Goal: Transaction & Acquisition: Purchase product/service

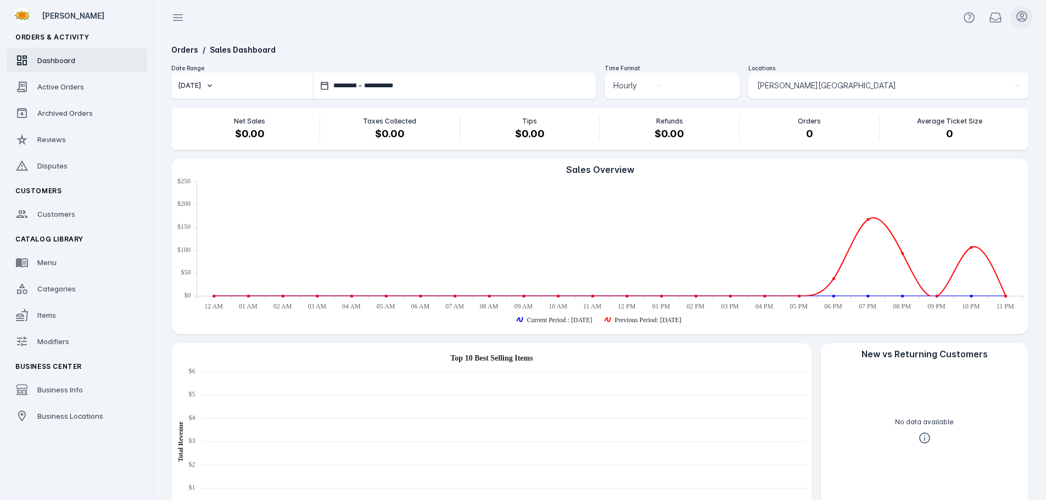
click at [1022, 18] on icon at bounding box center [1022, 16] width 13 height 13
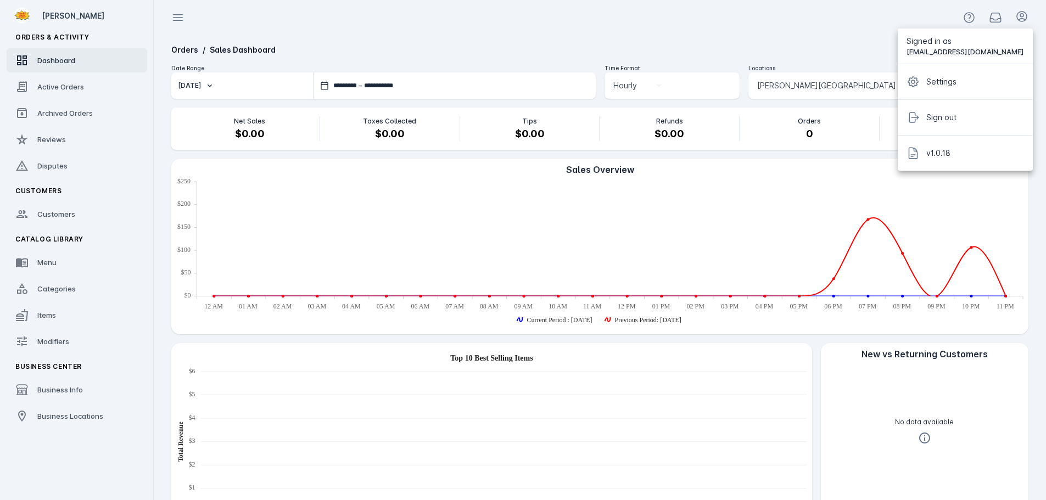
click at [828, 33] on div at bounding box center [523, 250] width 1046 height 500
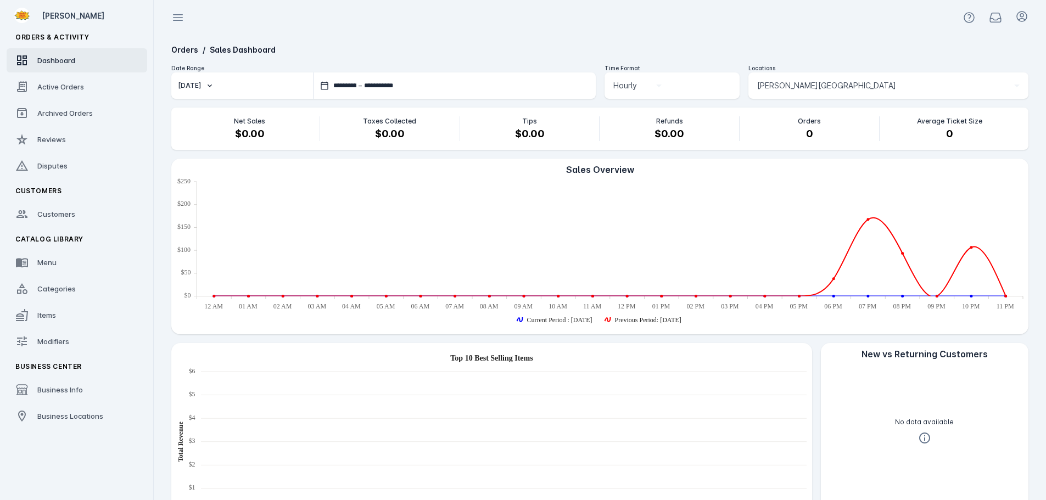
click at [794, 87] on span "Barton Springs Saloon" at bounding box center [827, 85] width 139 height 13
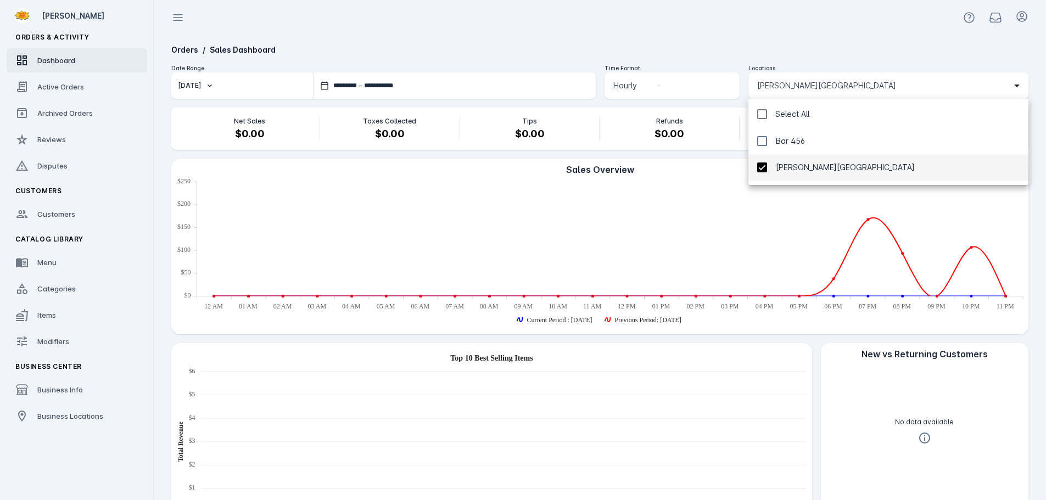
drag, startPoint x: 777, startPoint y: 120, endPoint x: 778, endPoint y: 114, distance: 5.5
click at [776, 120] on div "Select All" at bounding box center [793, 114] width 34 height 13
click at [779, 114] on div "Select All" at bounding box center [793, 114] width 34 height 13
click at [775, 41] on div at bounding box center [523, 250] width 1046 height 500
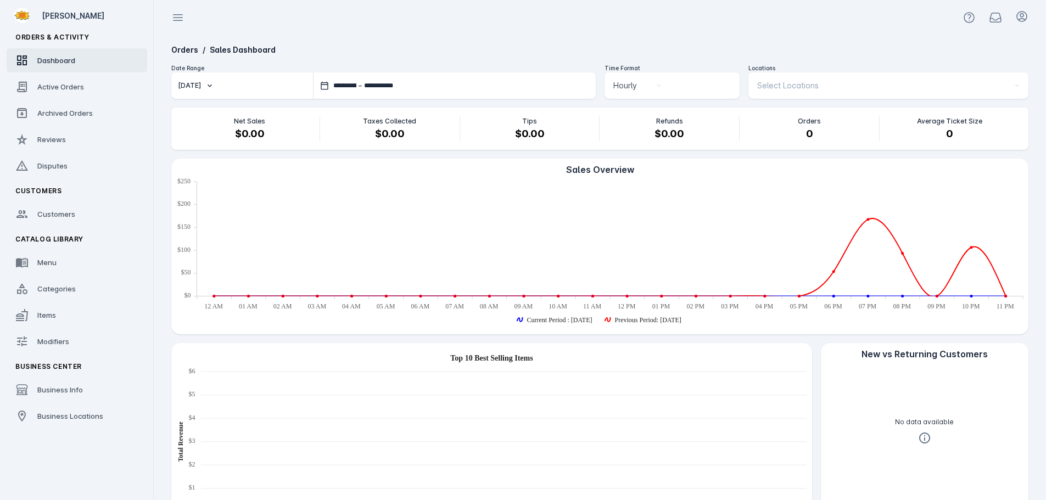
click at [205, 88] on icon "button" at bounding box center [209, 85] width 9 height 9
click at [211, 142] on span "Yesterday" at bounding box center [199, 142] width 25 height 13
type input "**********"
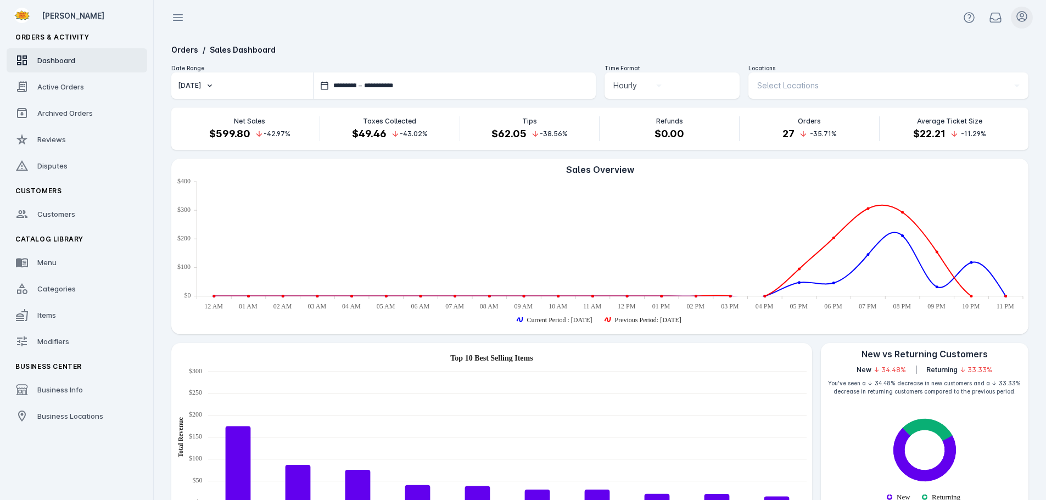
click at [1028, 19] on icon at bounding box center [1022, 16] width 13 height 13
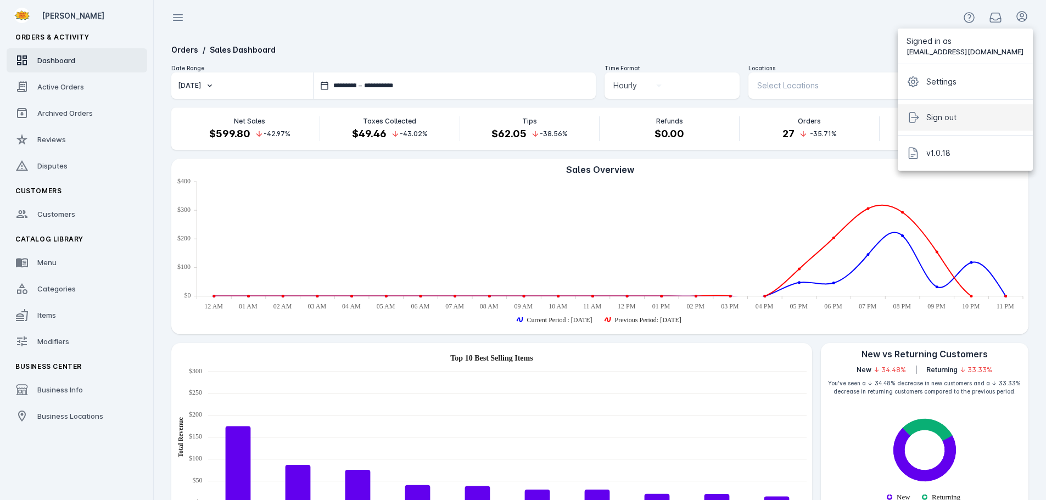
click at [955, 118] on span "Sign out" at bounding box center [942, 117] width 30 height 13
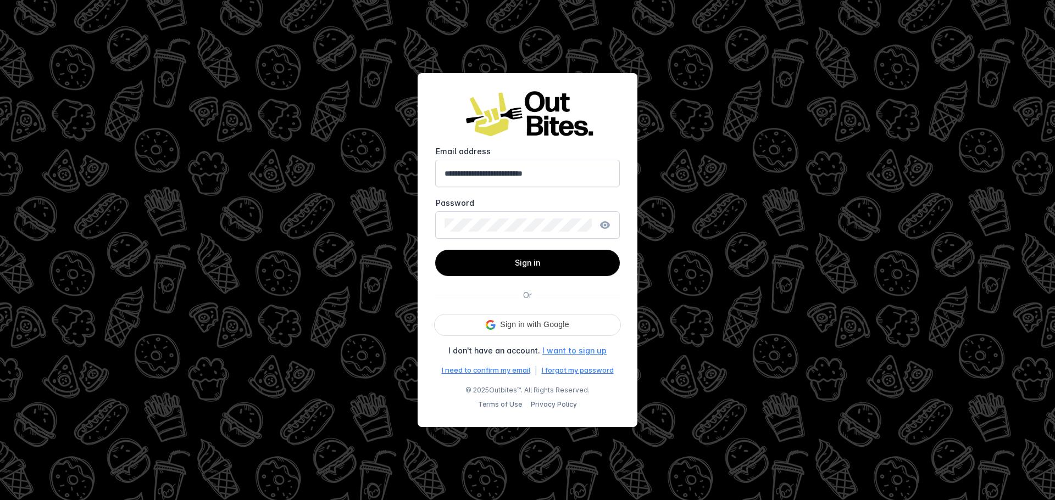
click at [506, 175] on input "**********" at bounding box center [527, 173] width 166 height 13
type input "**********"
click at [514, 259] on span at bounding box center [527, 263] width 185 height 26
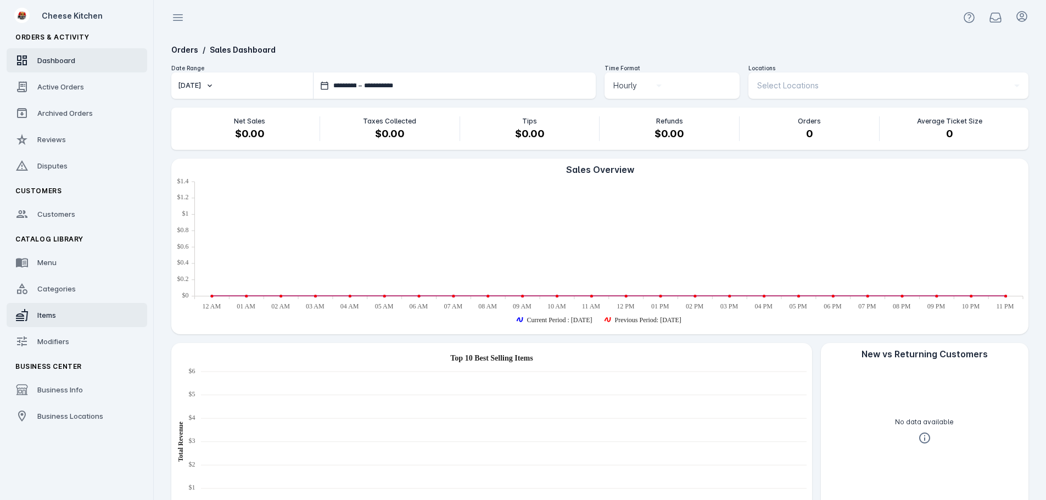
click at [63, 319] on link "Items" at bounding box center [77, 315] width 141 height 24
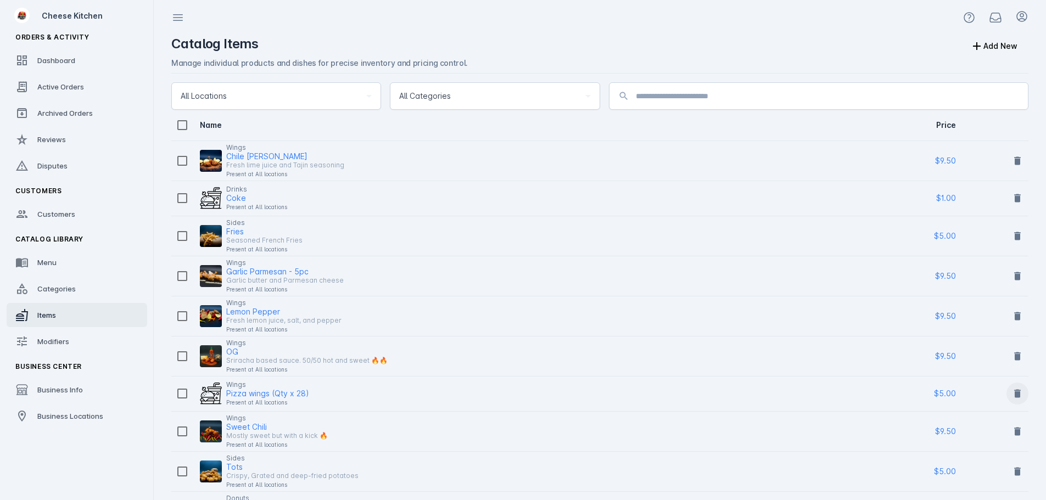
click at [1020, 393] on icon at bounding box center [1018, 394] width 7 height 8
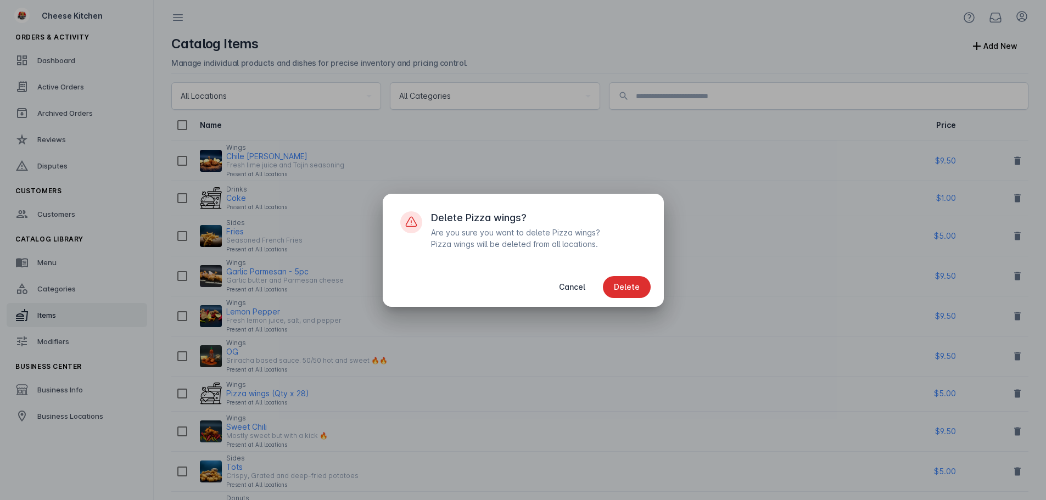
click at [626, 287] on span "Delete" at bounding box center [627, 287] width 26 height 8
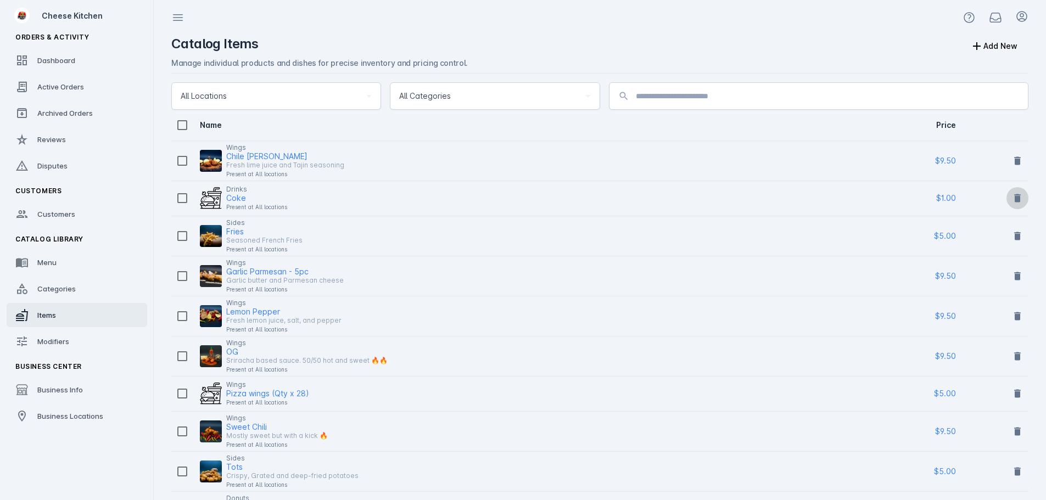
click at [1015, 199] on icon at bounding box center [1018, 198] width 7 height 8
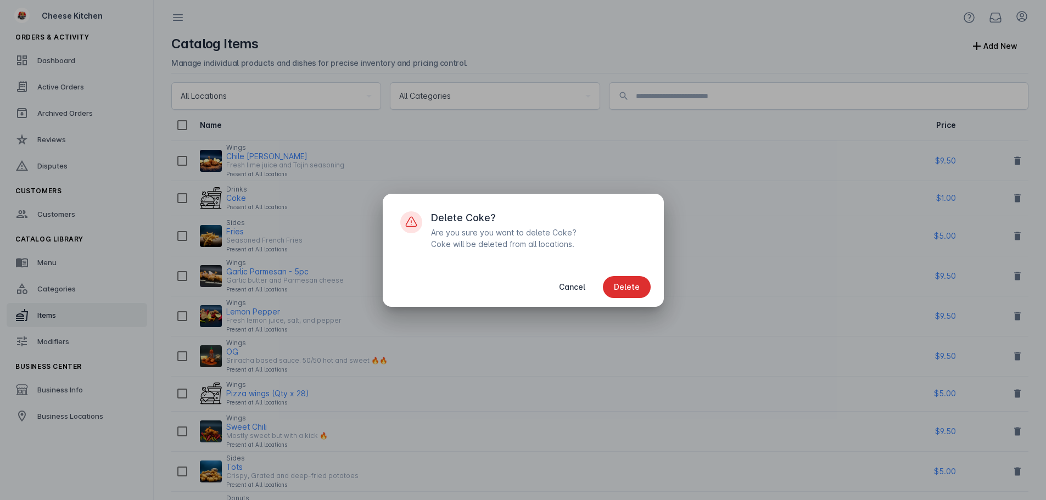
click at [626, 285] on span "Delete" at bounding box center [627, 287] width 26 height 8
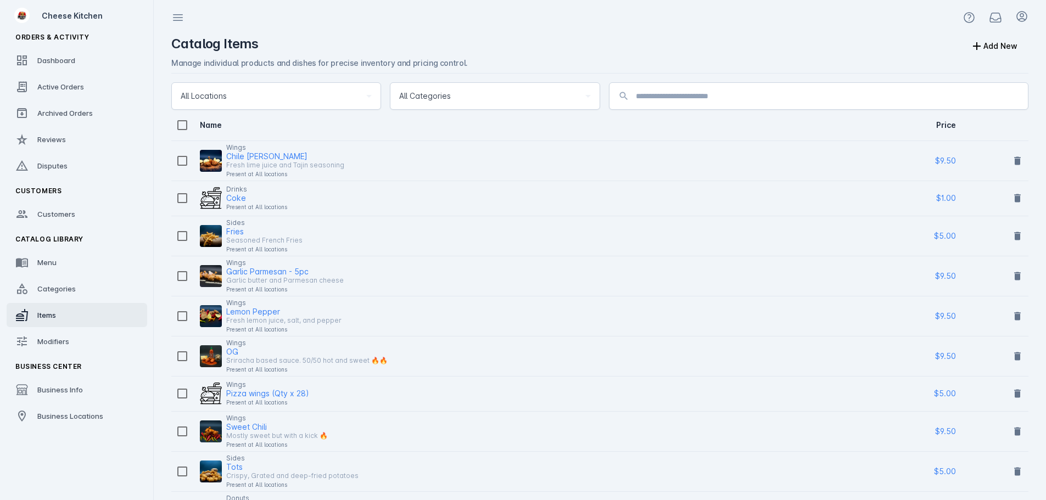
drag, startPoint x: 569, startPoint y: 31, endPoint x: 627, endPoint y: 41, distance: 58.5
click at [627, 41] on div "Http failure response for https://api.outbites.com/api/CatalogItem/DeleteCatalo…" at bounding box center [524, 25] width 210 height 51
click at [592, 42] on div "Http failure response for https://api.outbites.com/api/CatalogItem/DeleteCatalo…" at bounding box center [524, 25] width 210 height 51
click at [982, 43] on icon at bounding box center [977, 46] width 13 height 13
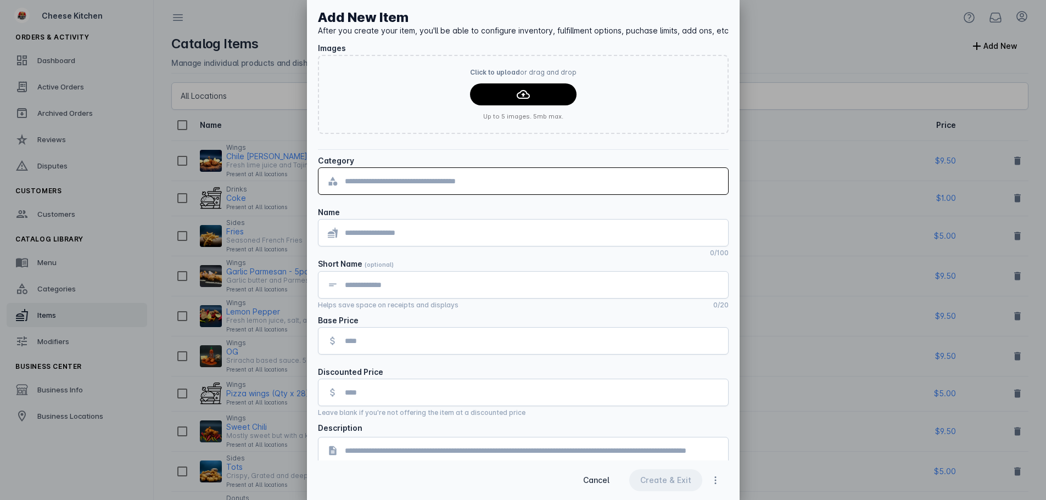
click at [465, 177] on input "text" at bounding box center [532, 181] width 375 height 13
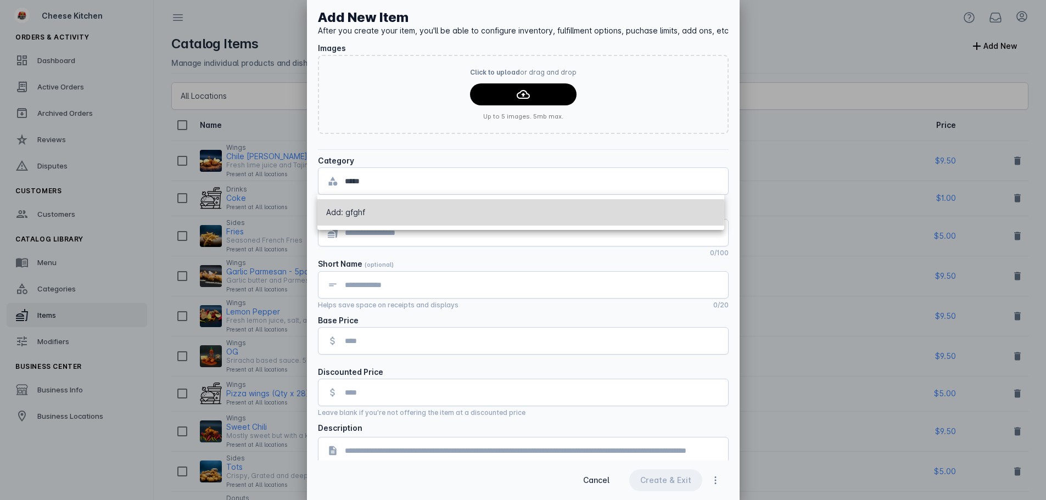
click at [427, 211] on mat-option "Add: gfghf" at bounding box center [521, 212] width 406 height 26
type input "*****"
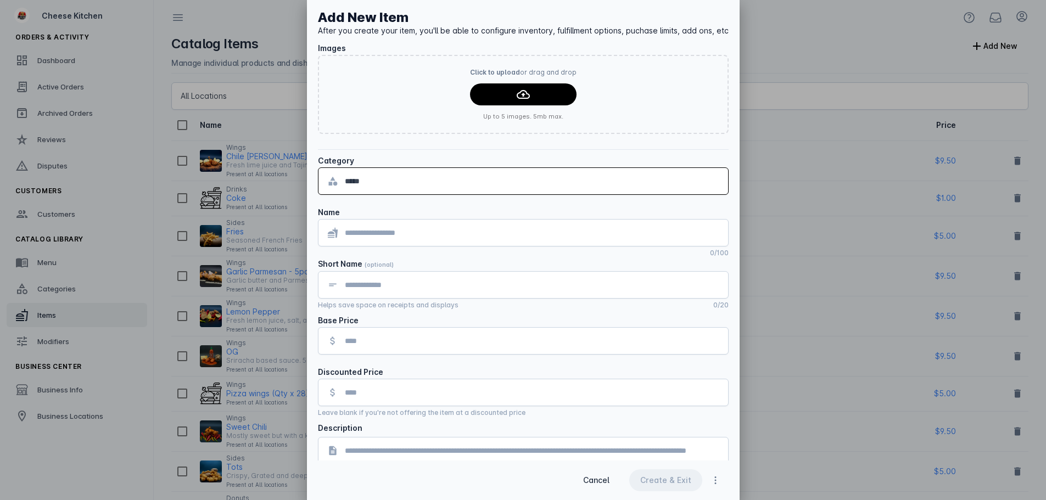
click at [388, 232] on input at bounding box center [532, 232] width 375 height 13
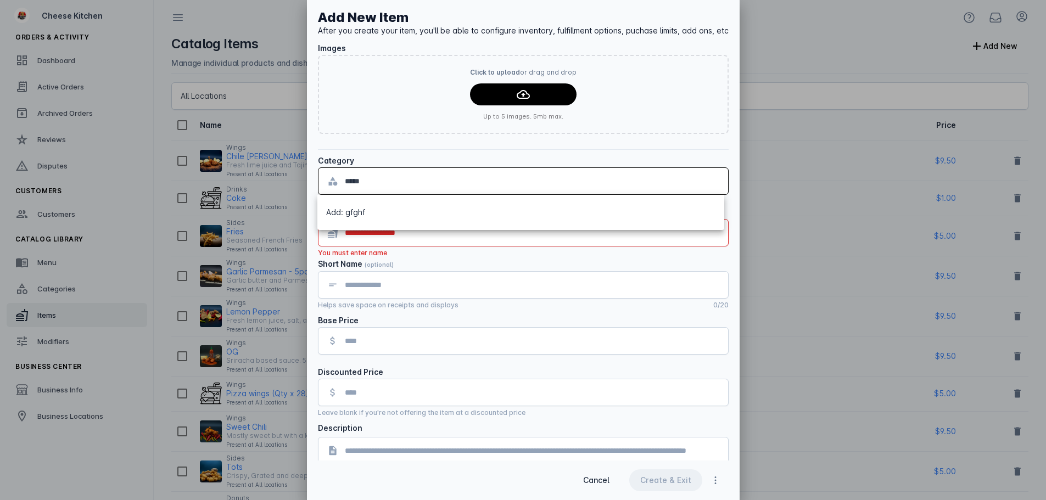
drag, startPoint x: 341, startPoint y: 181, endPoint x: 322, endPoint y: 178, distance: 19.0
click at [317, 182] on div "Add New Item After you create your item, you'll be able to configure inventory,…" at bounding box center [523, 359] width 433 height 719
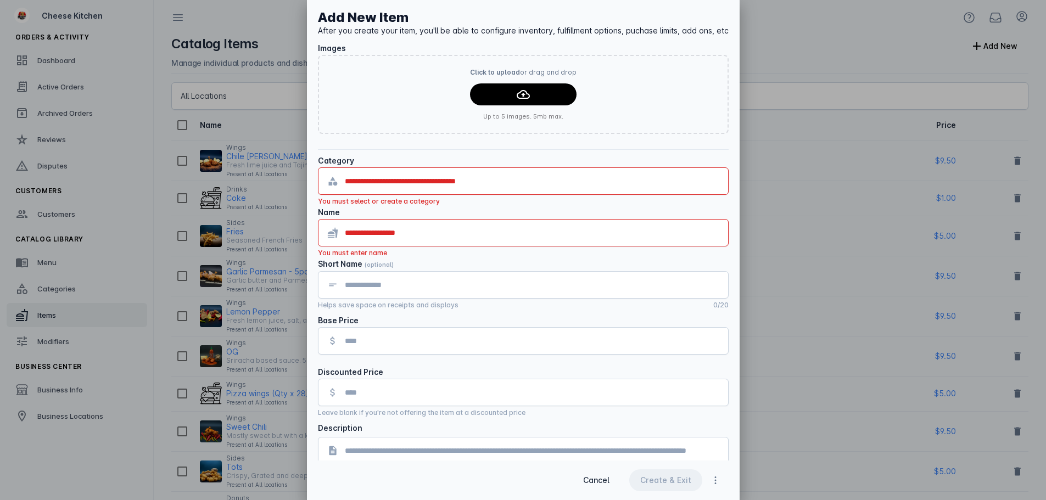
click at [266, 249] on div at bounding box center [523, 250] width 1046 height 500
drag, startPoint x: 588, startPoint y: 480, endPoint x: 222, endPoint y: 315, distance: 401.3
click at [588, 479] on span "Cancel" at bounding box center [596, 481] width 26 height 8
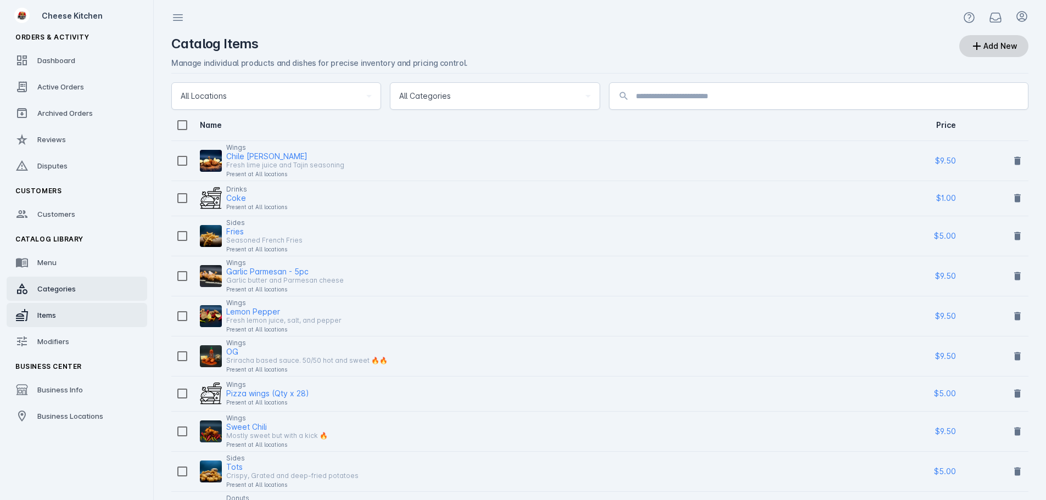
click at [81, 285] on link "Categories" at bounding box center [77, 289] width 141 height 24
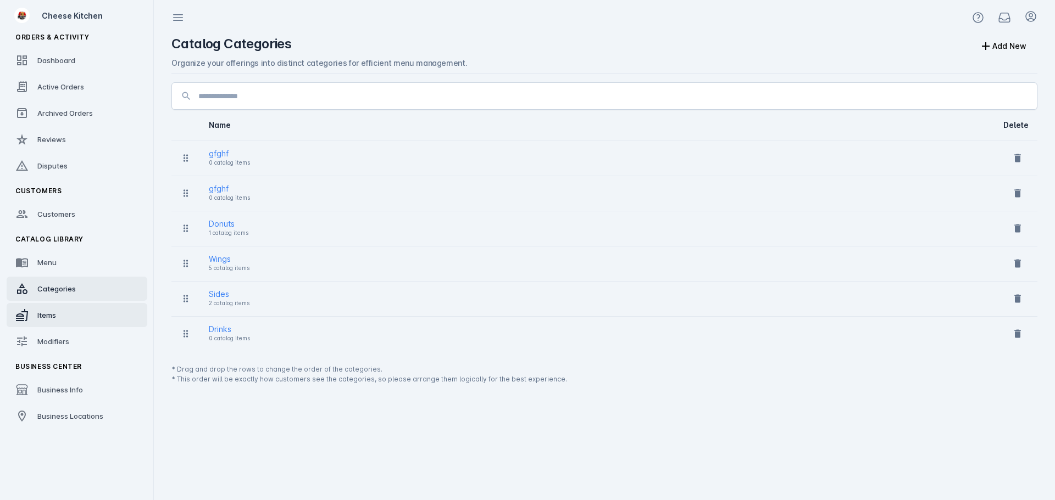
click at [63, 309] on link "Items" at bounding box center [77, 315] width 141 height 24
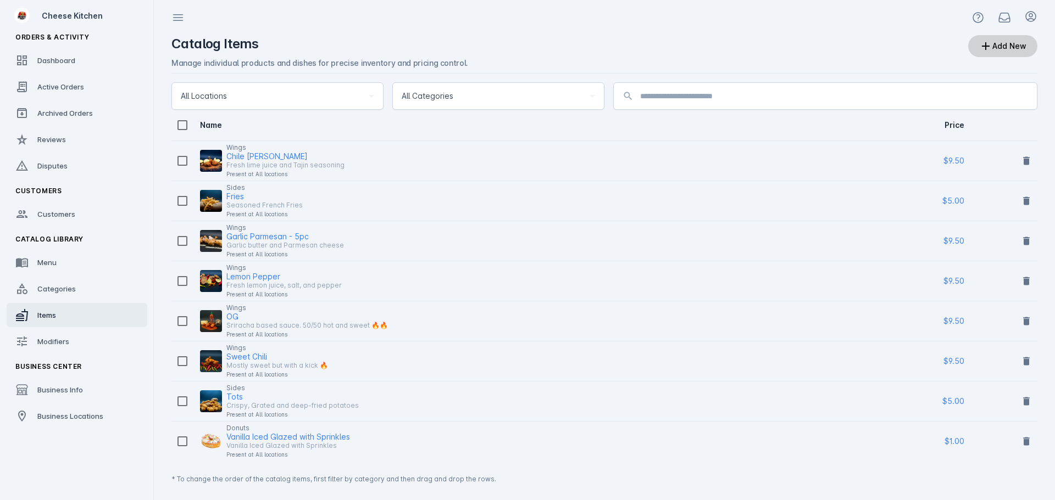
click at [998, 42] on div "Add New" at bounding box center [1009, 46] width 34 height 8
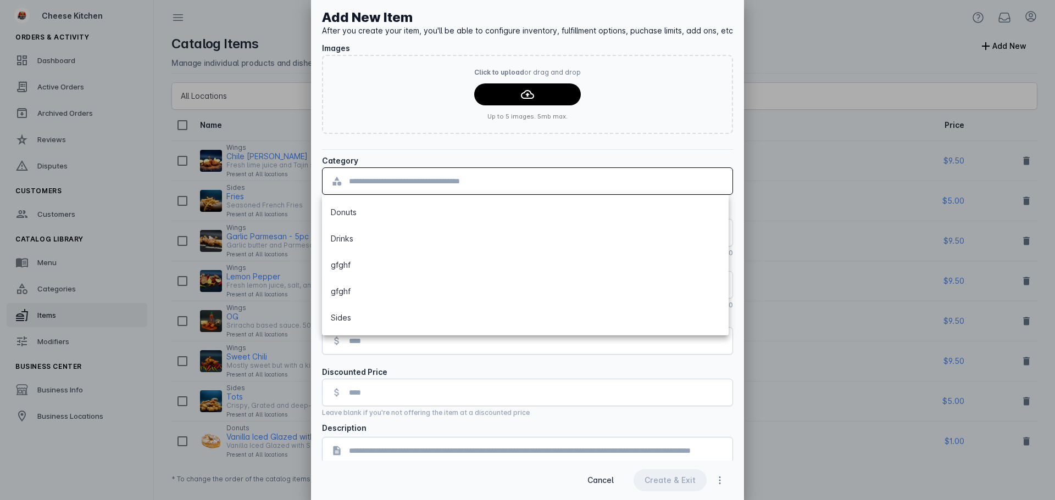
click at [406, 180] on input "text" at bounding box center [536, 181] width 375 height 13
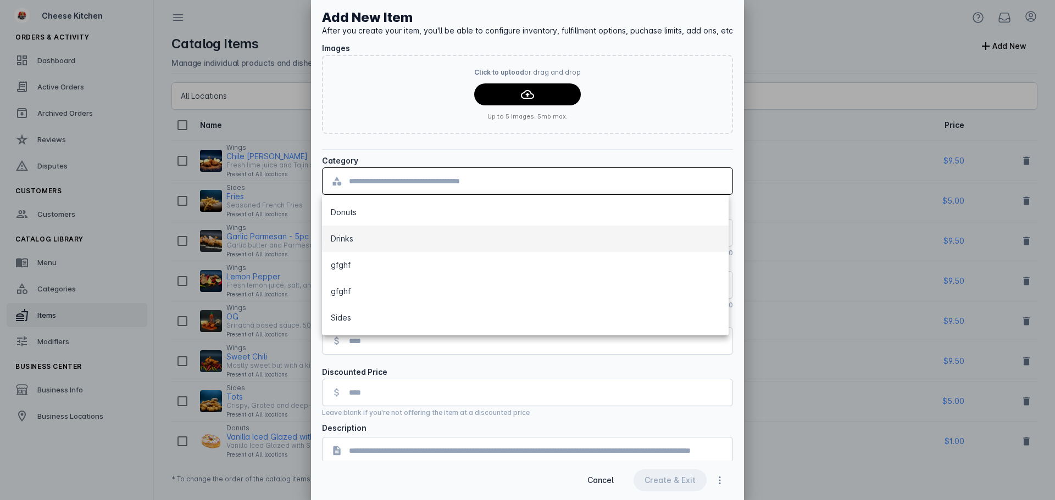
click at [387, 236] on mat-option "Drinks" at bounding box center [525, 239] width 406 height 26
type input "******"
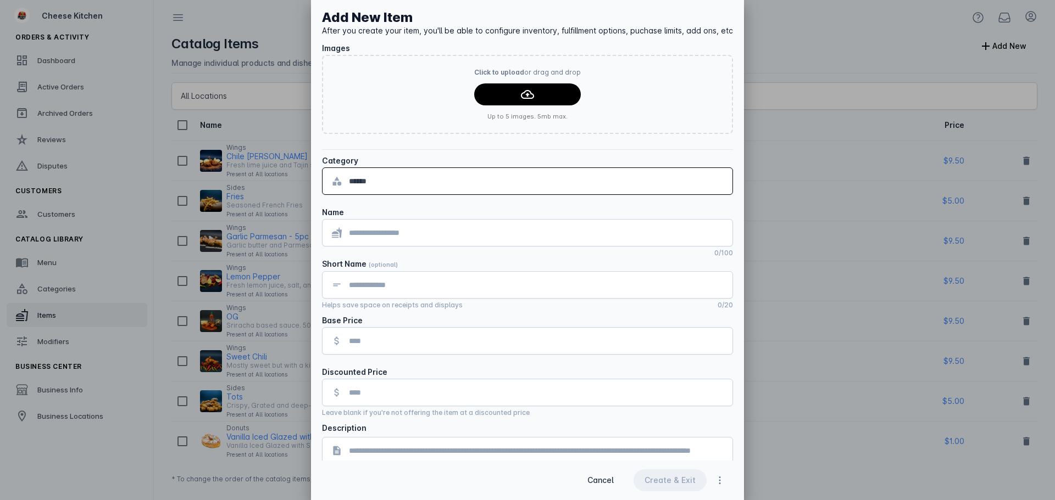
click at [421, 175] on input "******" at bounding box center [536, 181] width 375 height 13
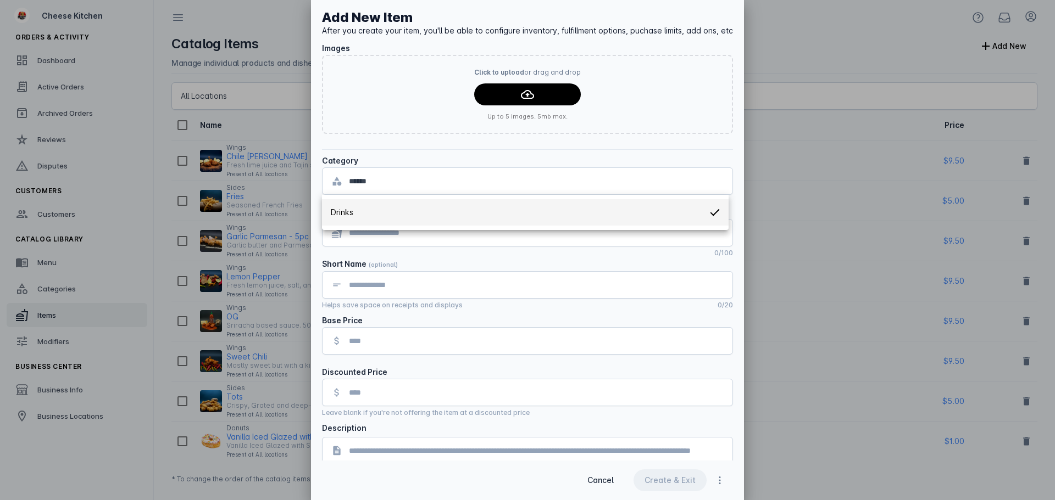
click at [437, 157] on div "Category" at bounding box center [527, 160] width 411 height 13
drag, startPoint x: 391, startPoint y: 183, endPoint x: 311, endPoint y: 181, distance: 79.2
click at [322, 182] on div "******" at bounding box center [527, 181] width 411 height 27
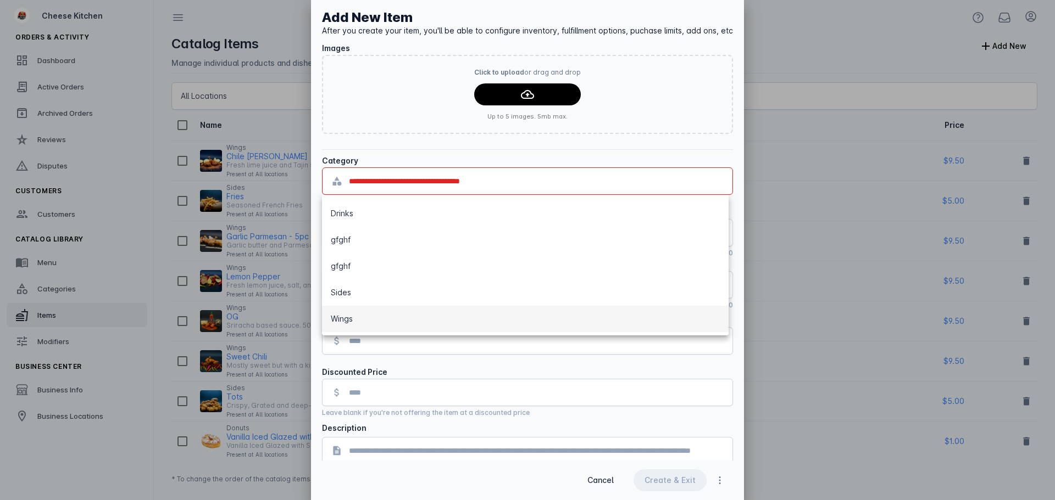
scroll to position [26, 0]
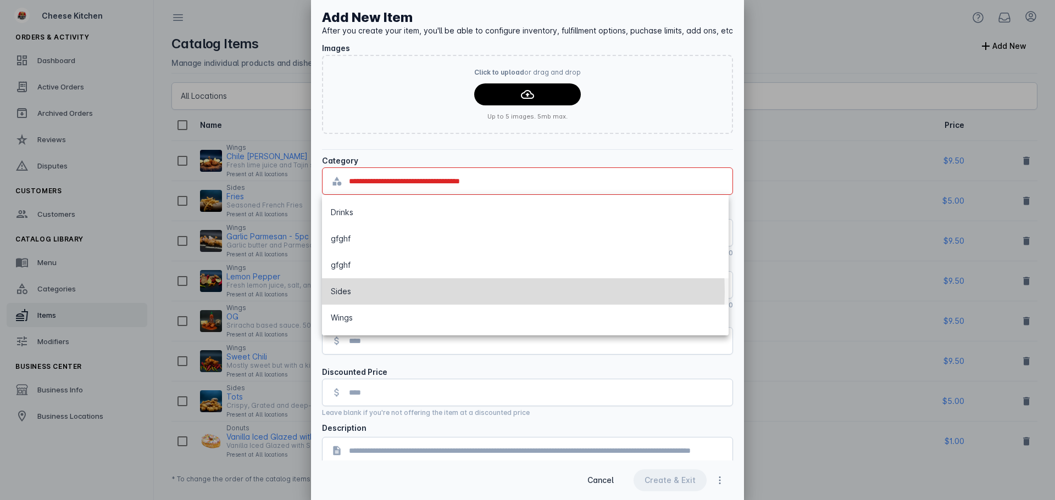
click at [374, 292] on mat-option "Sides" at bounding box center [525, 292] width 406 height 26
type input "*****"
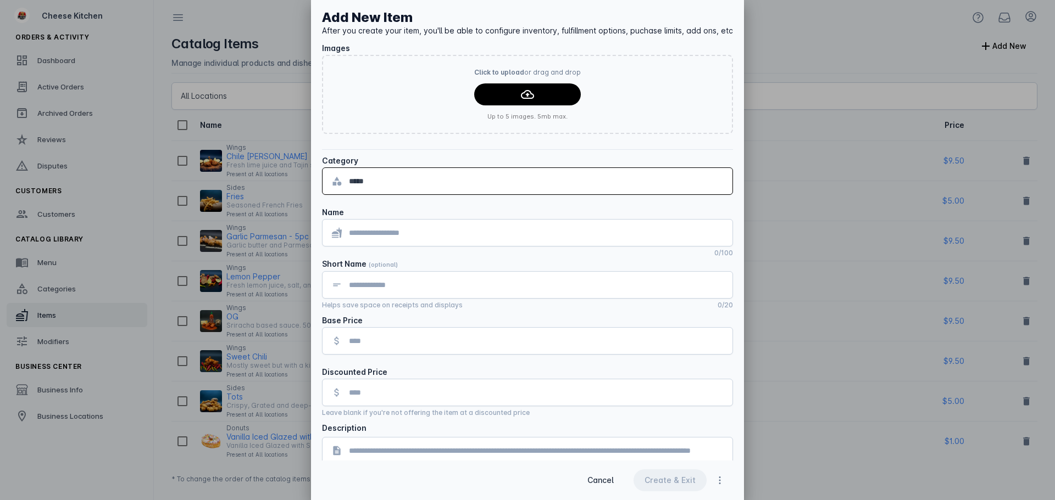
click at [427, 224] on div at bounding box center [536, 233] width 375 height 26
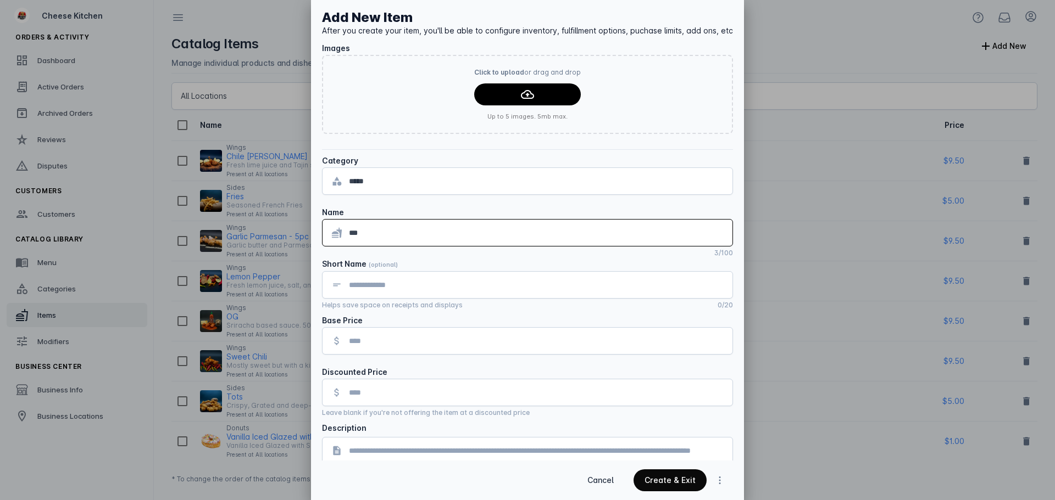
type input "***"
click at [660, 478] on div "Create & Exit" at bounding box center [669, 481] width 51 height 8
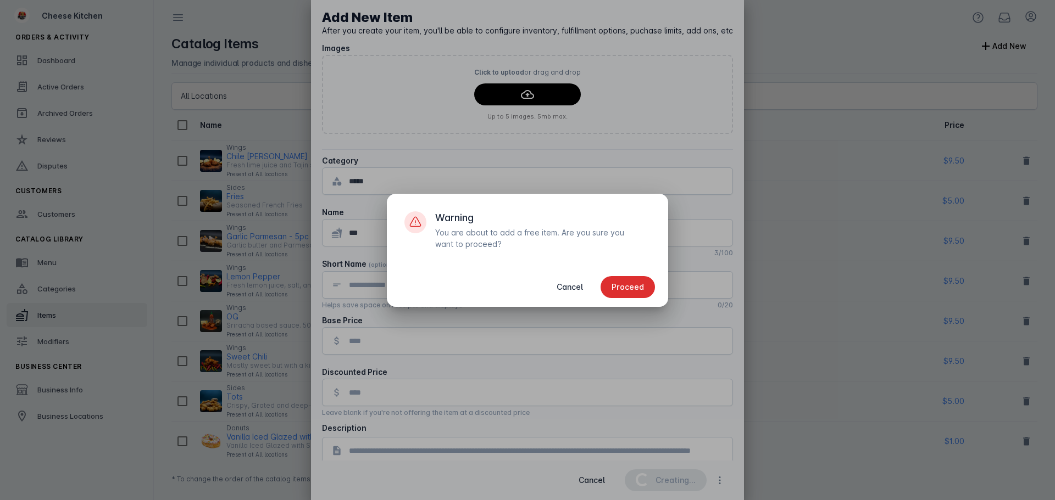
click at [614, 288] on span "Proceed" at bounding box center [627, 287] width 32 height 8
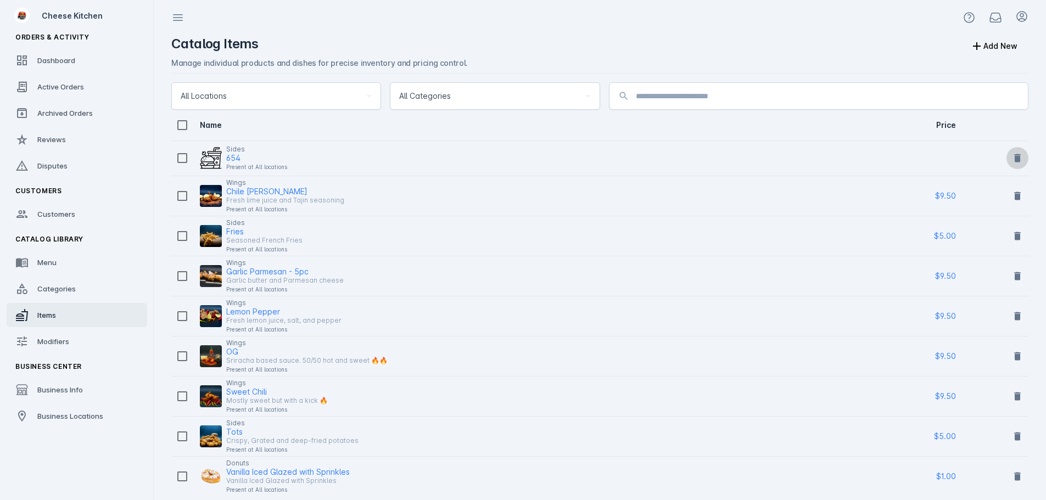
click at [1023, 160] on icon at bounding box center [1017, 158] width 11 height 11
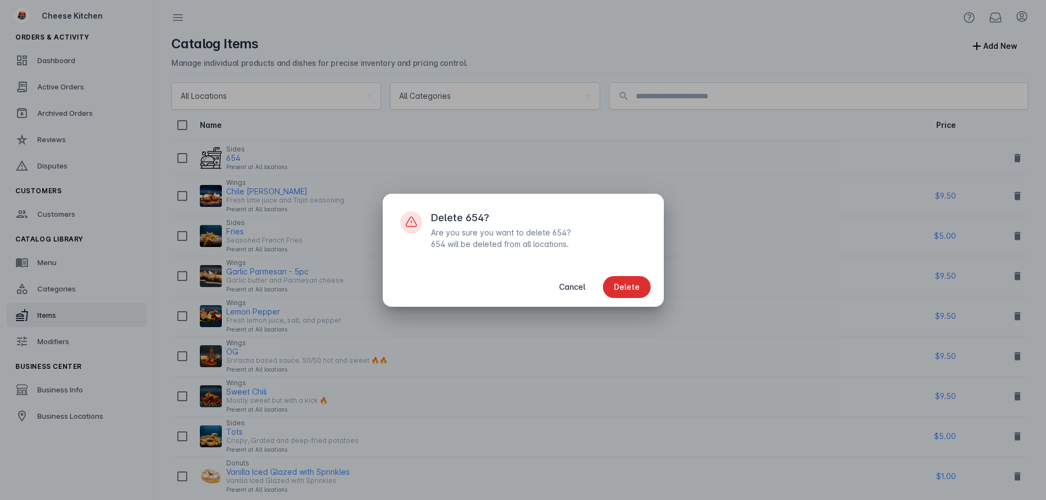
click at [641, 291] on span "button" at bounding box center [627, 287] width 48 height 26
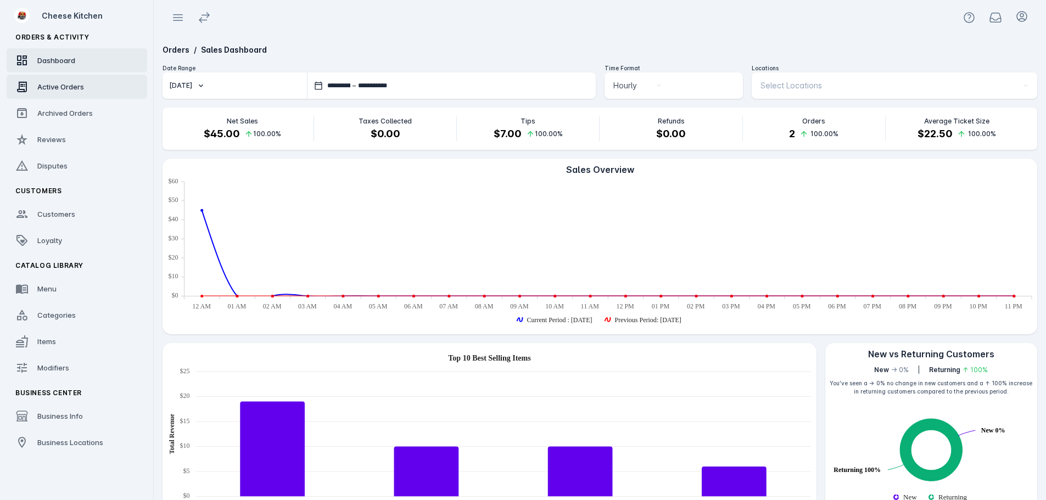
click at [53, 96] on link "Active Orders" at bounding box center [77, 87] width 141 height 24
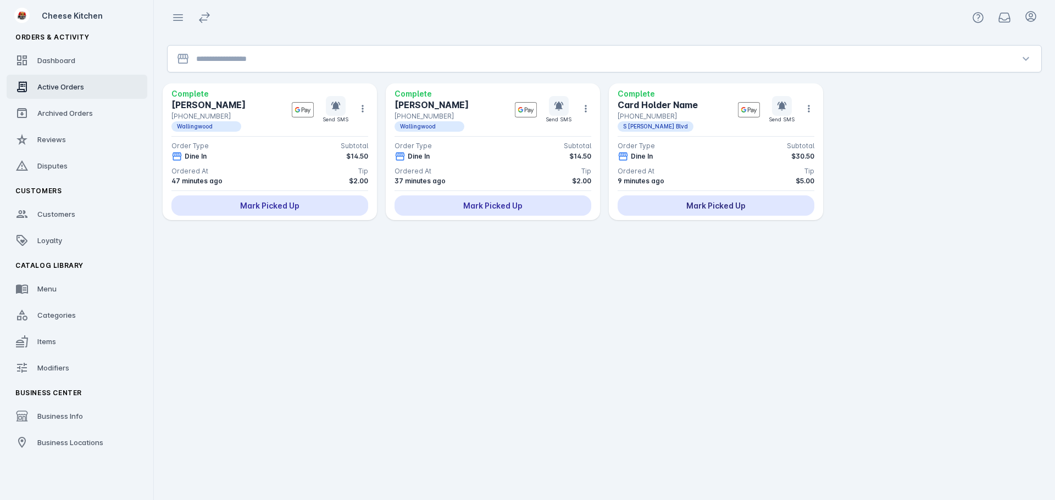
click at [699, 208] on div "Mark Picked Up" at bounding box center [715, 206] width 197 height 20
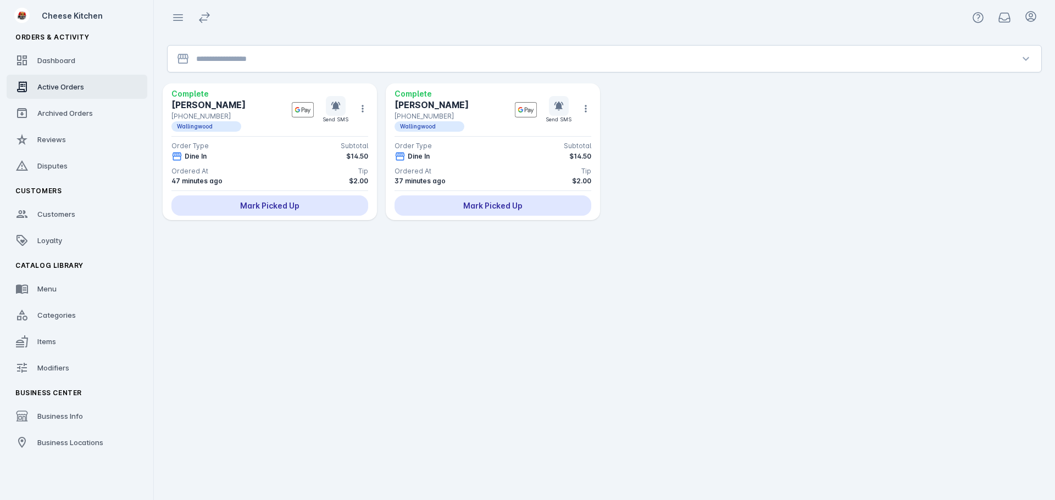
click at [312, 69] on div at bounding box center [604, 59] width 816 height 26
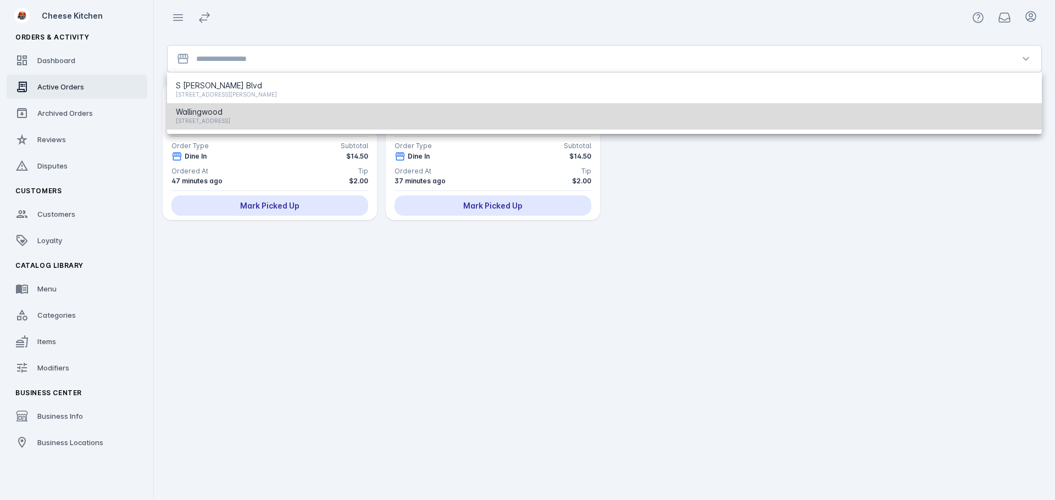
click at [230, 114] on span "[STREET_ADDRESS]" at bounding box center [203, 120] width 54 height 13
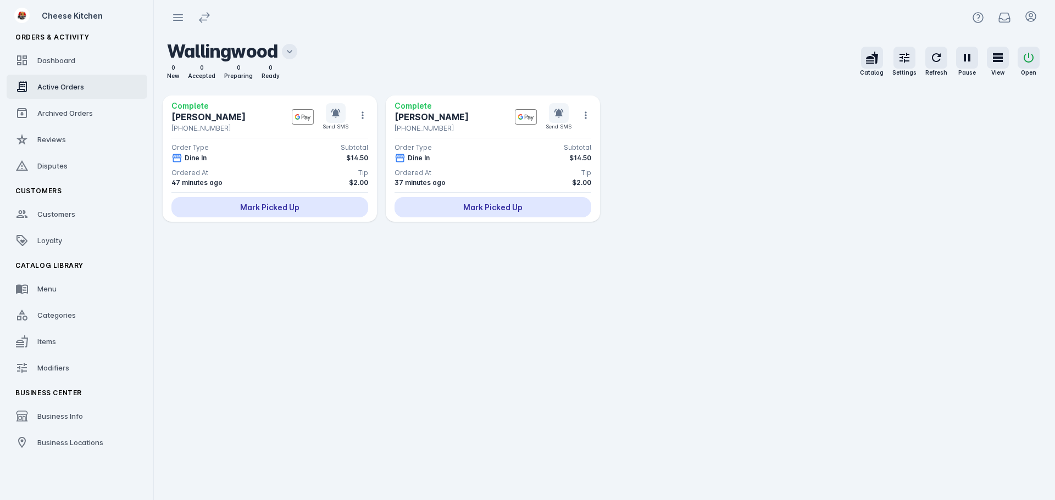
drag, startPoint x: 536, startPoint y: 213, endPoint x: 490, endPoint y: 226, distance: 47.5
click at [534, 213] on div "Mark Picked Up" at bounding box center [492, 207] width 197 height 20
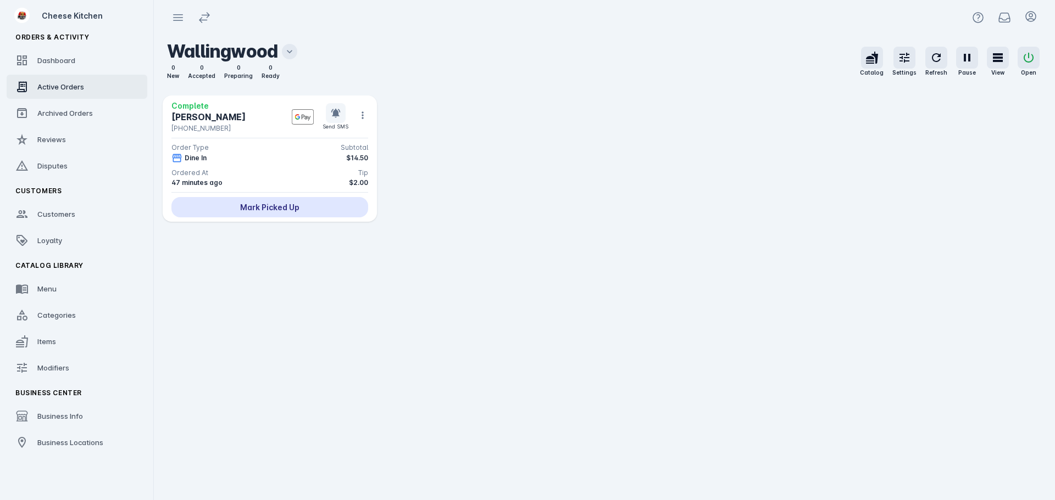
click at [308, 206] on div "Mark Picked Up" at bounding box center [269, 207] width 197 height 20
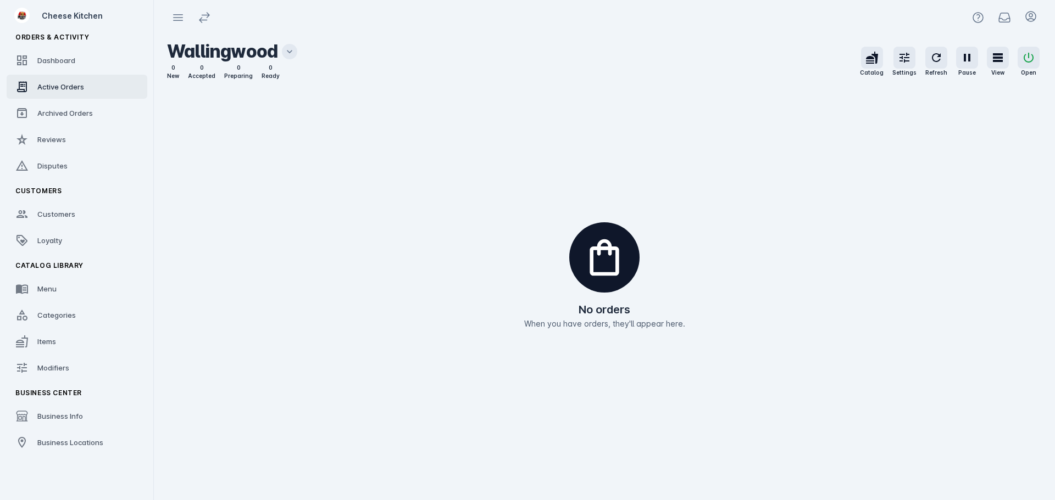
click at [288, 56] on icon at bounding box center [289, 51] width 11 height 11
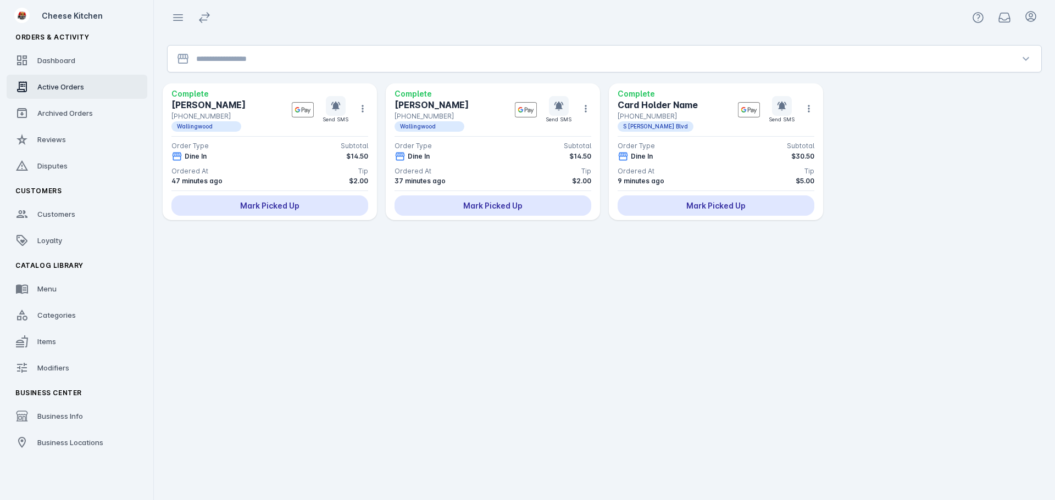
click at [286, 54] on input "Location" at bounding box center [604, 58] width 816 height 13
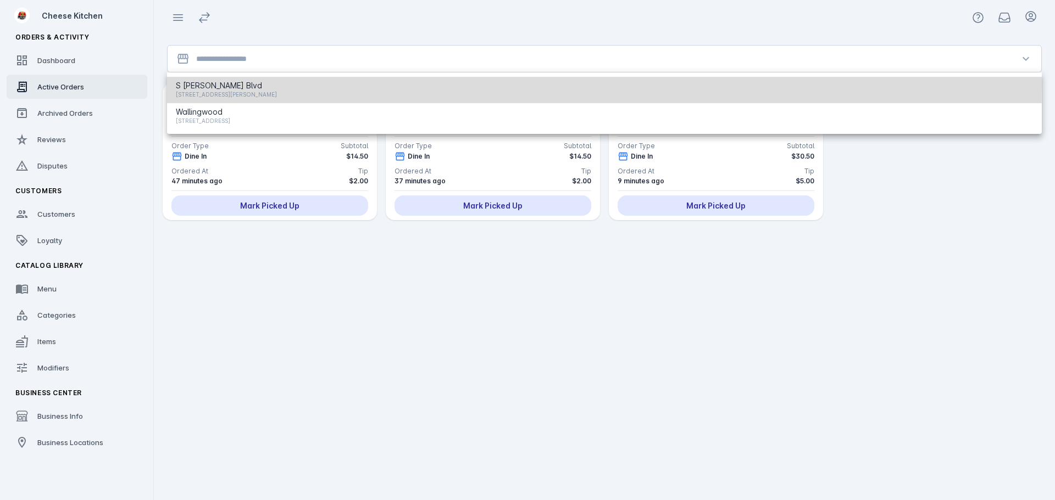
click at [204, 83] on span "S [PERSON_NAME] Blvd" at bounding box center [226, 85] width 101 height 13
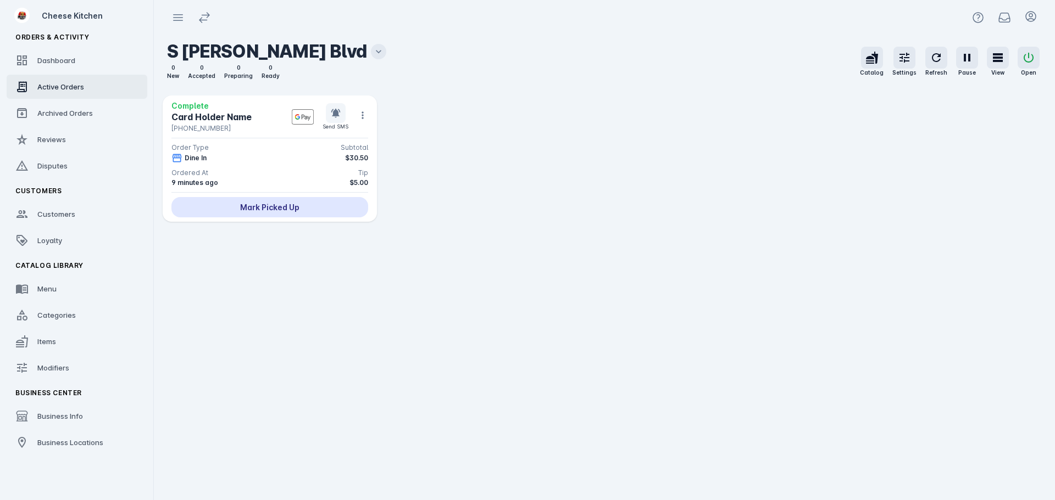
click at [348, 201] on div "Mark Picked Up" at bounding box center [269, 207] width 197 height 20
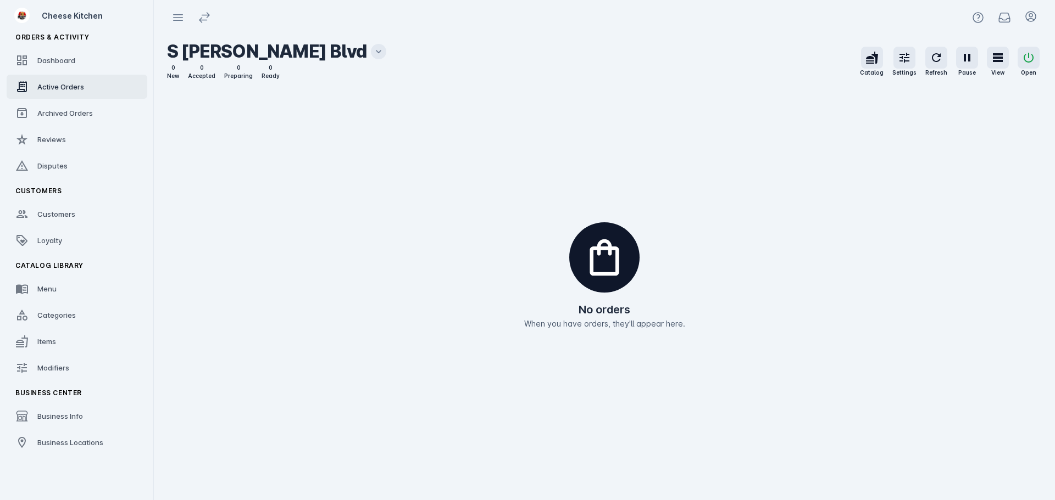
click at [587, 476] on div "No orders When you have orders, they'll appear here." at bounding box center [604, 276] width 901 height 449
click at [58, 242] on span "Loyalty" at bounding box center [49, 240] width 25 height 9
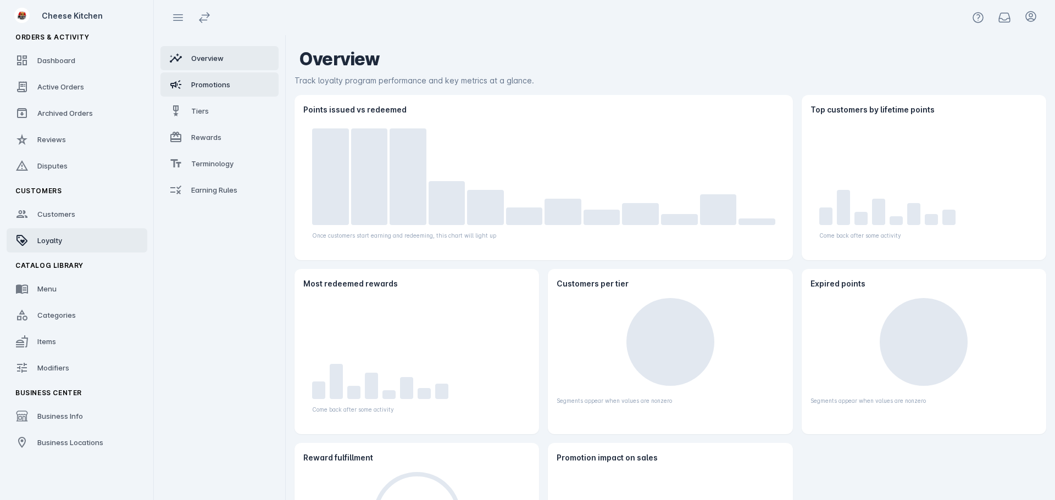
click at [211, 83] on span "Promotions" at bounding box center [210, 84] width 39 height 9
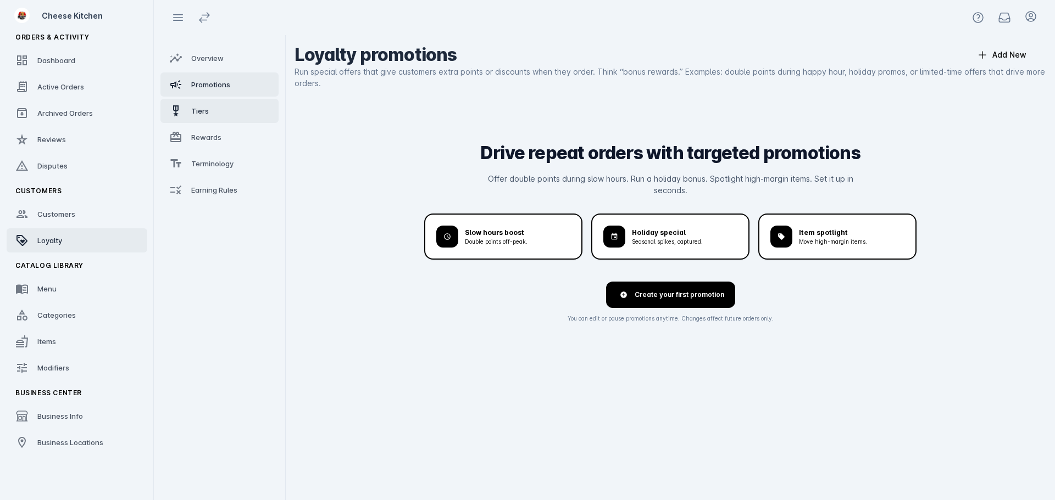
click at [210, 104] on link "Tiers" at bounding box center [219, 111] width 118 height 24
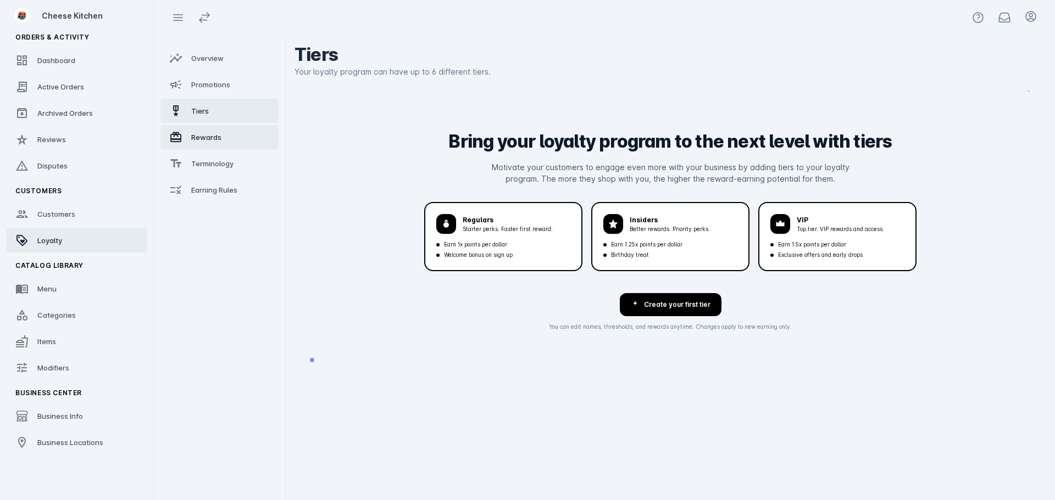
click at [209, 141] on span "Rewards" at bounding box center [206, 137] width 30 height 9
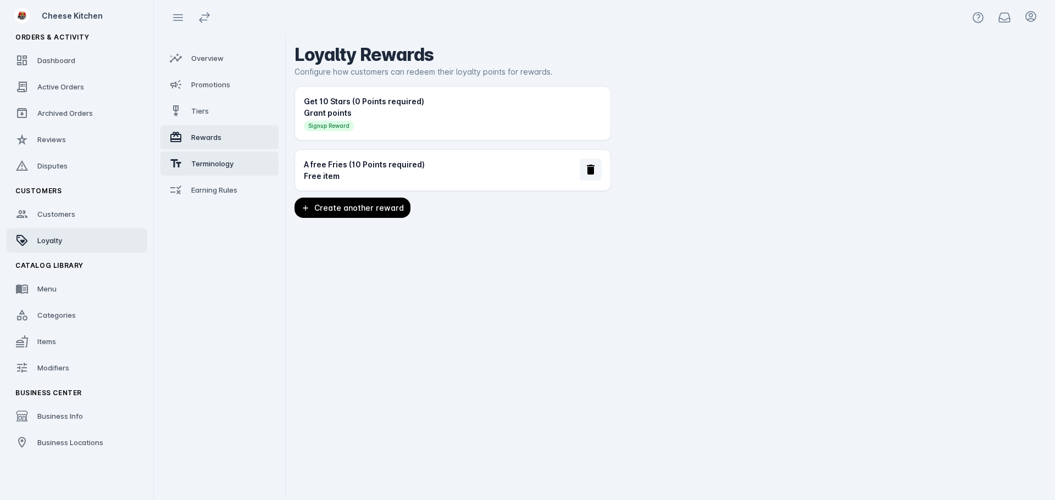
click at [208, 165] on span "Terminology" at bounding box center [212, 163] width 42 height 9
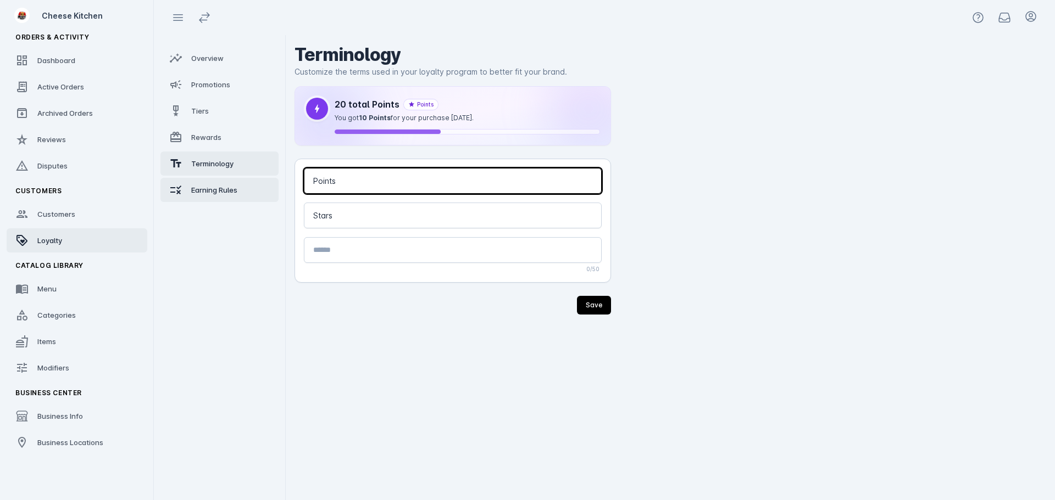
click at [211, 190] on span "Earning Rules" at bounding box center [214, 190] width 46 height 9
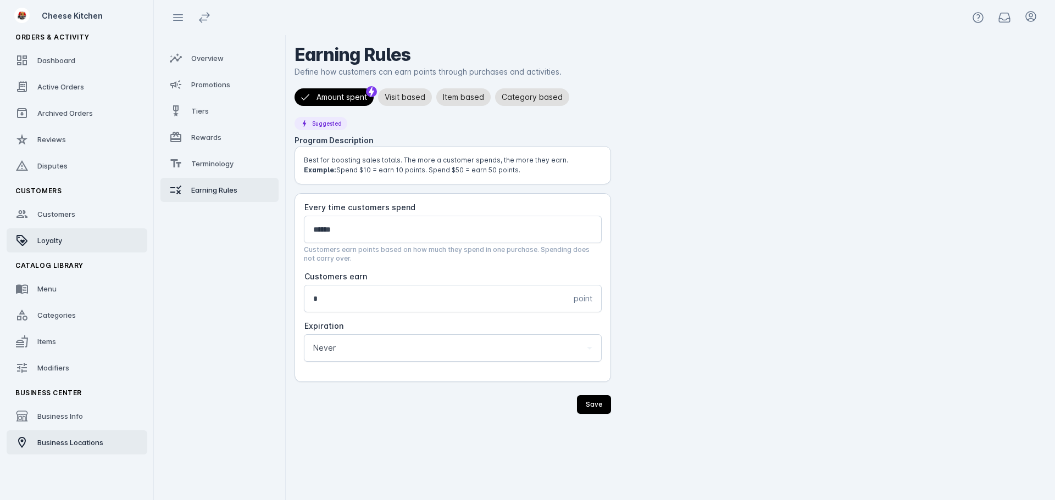
click at [80, 438] on div "Business Locations" at bounding box center [70, 442] width 66 height 11
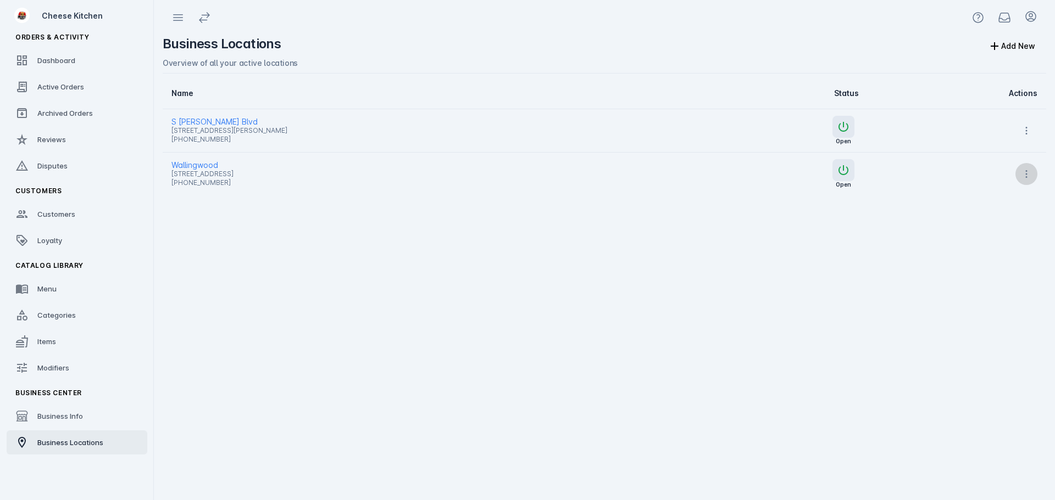
click at [1028, 172] on icon at bounding box center [1026, 174] width 11 height 11
click at [994, 203] on span "Launch" at bounding box center [1000, 202] width 26 height 13
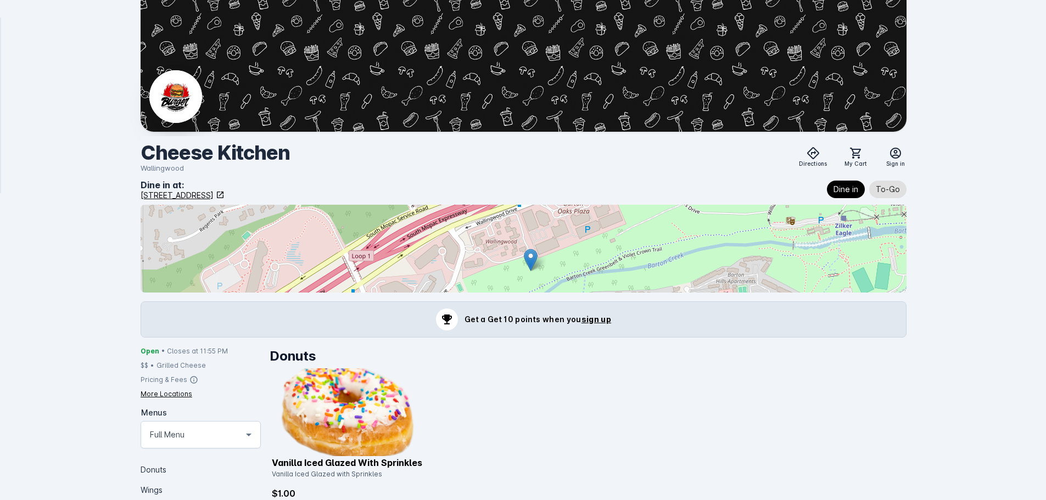
click at [896, 154] on icon at bounding box center [895, 153] width 13 height 13
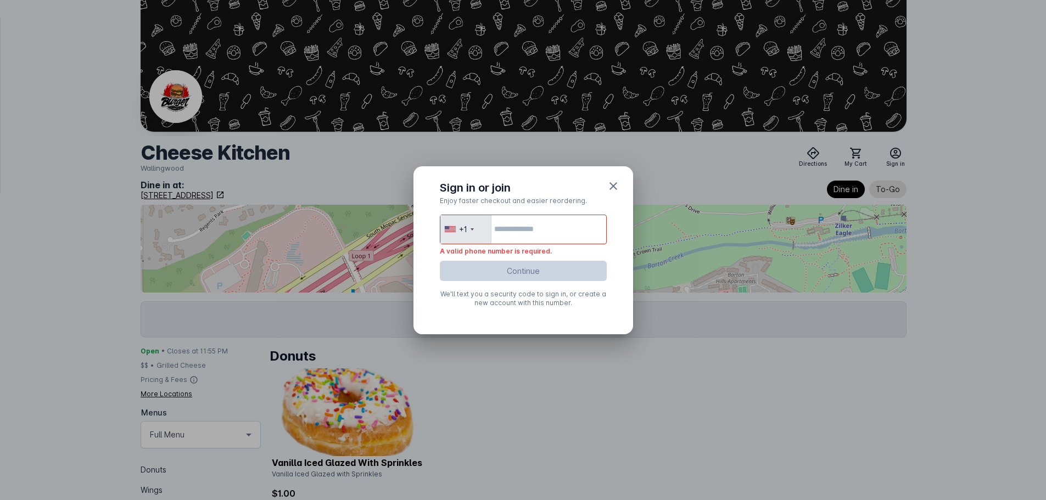
drag, startPoint x: 933, startPoint y: 276, endPoint x: 941, endPoint y: 270, distance: 10.6
click at [933, 276] on div at bounding box center [523, 250] width 1046 height 500
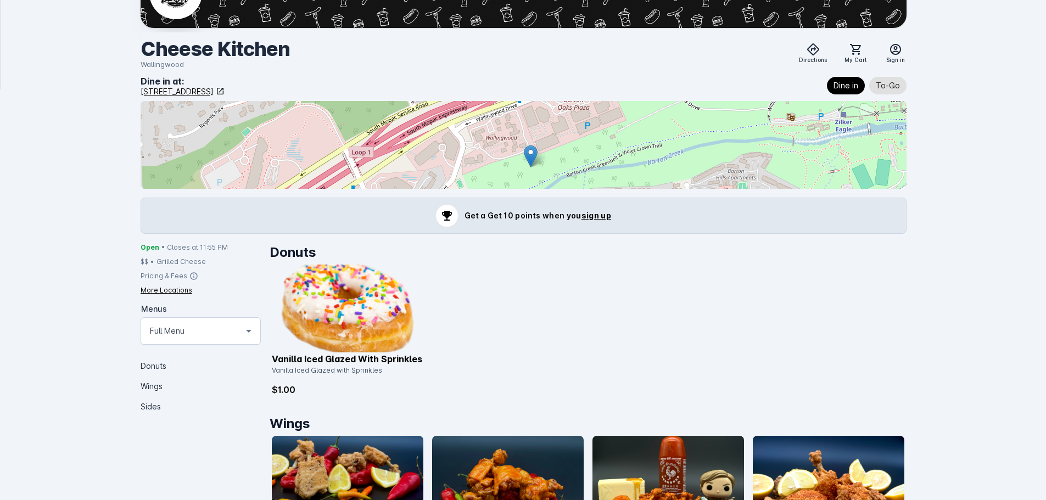
scroll to position [110, 0]
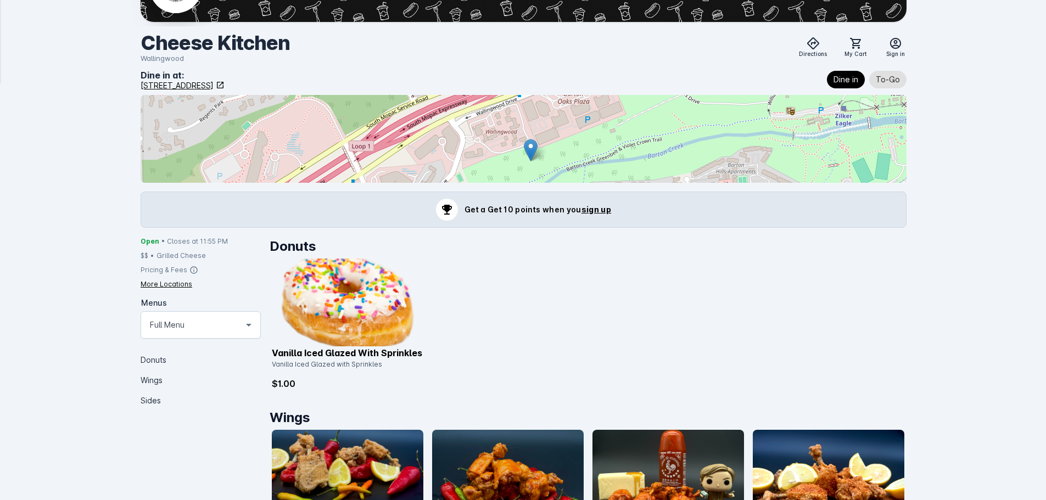
click at [591, 209] on span "sign up" at bounding box center [597, 209] width 30 height 9
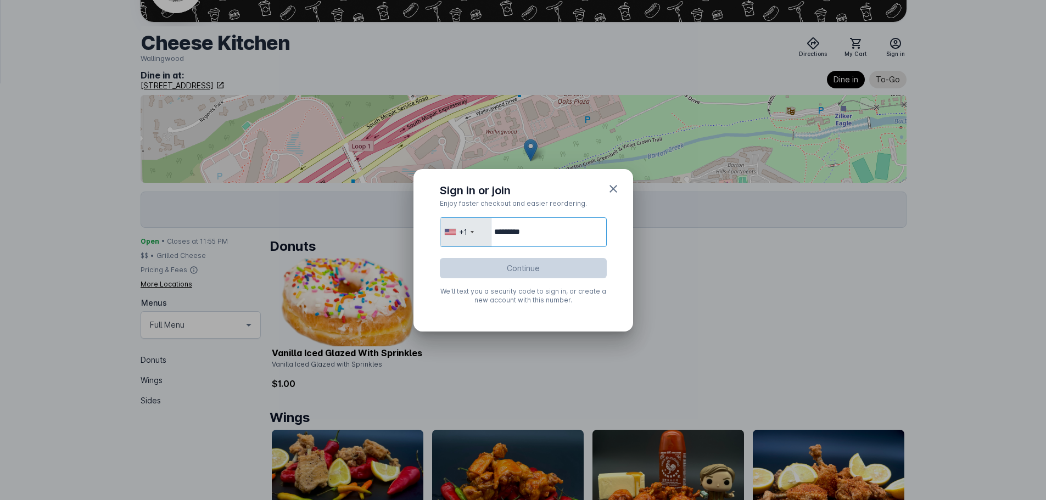
type input "**********"
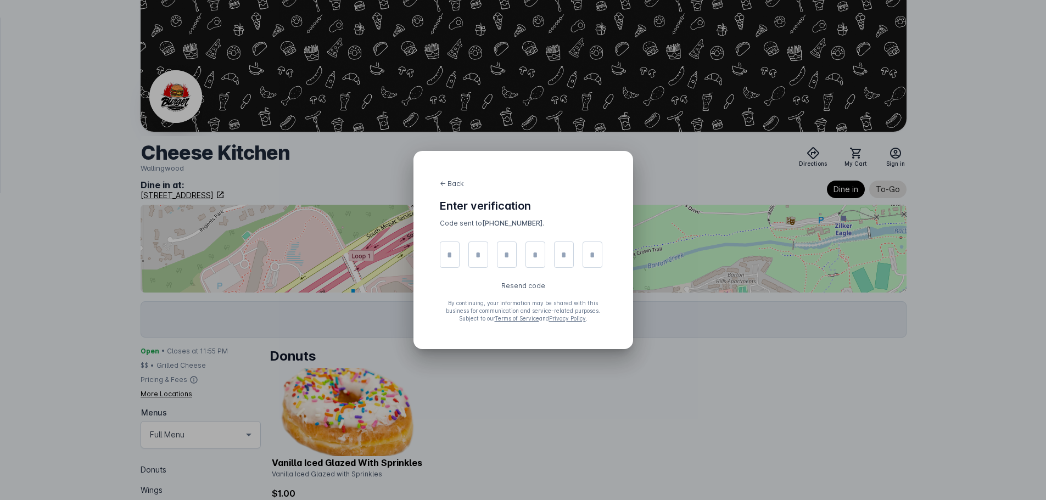
scroll to position [110, 0]
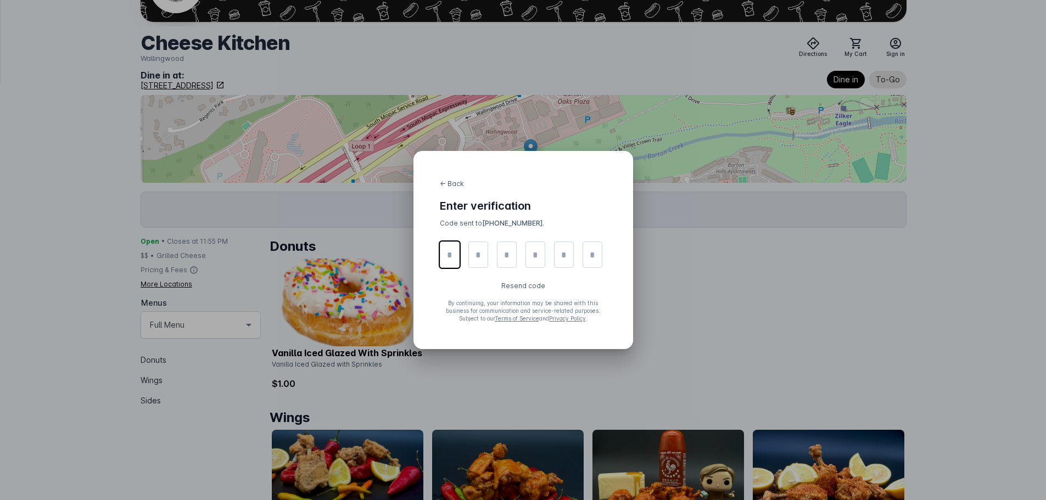
type input "*"
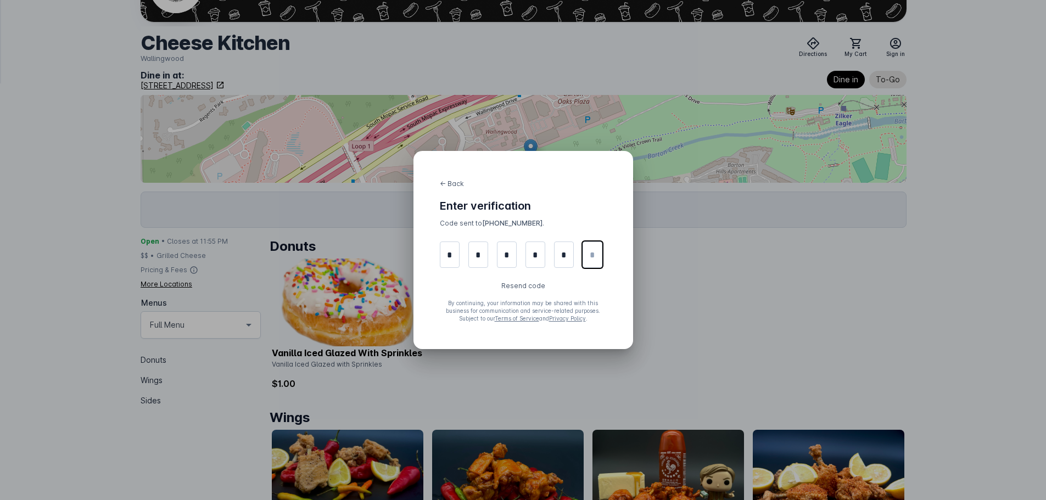
type input "*"
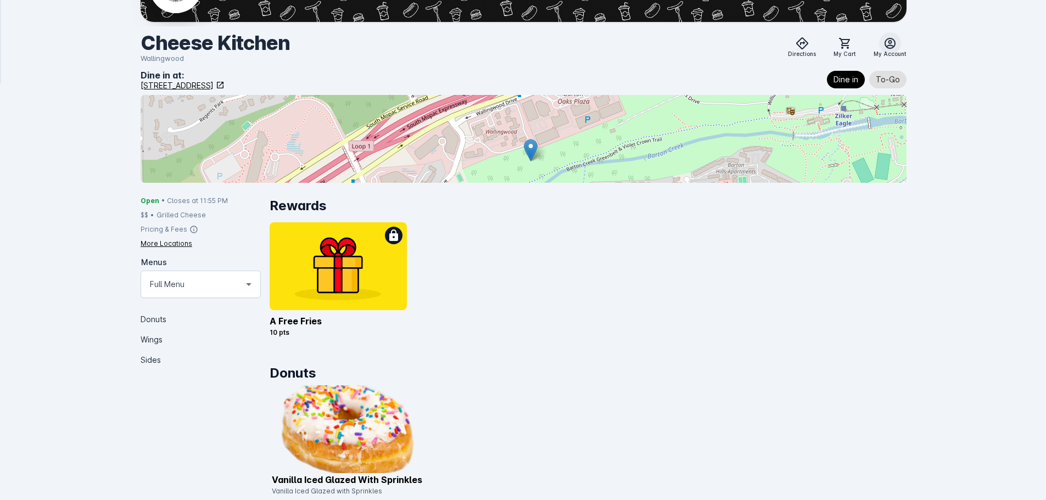
click at [894, 46] on icon at bounding box center [890, 43] width 11 height 11
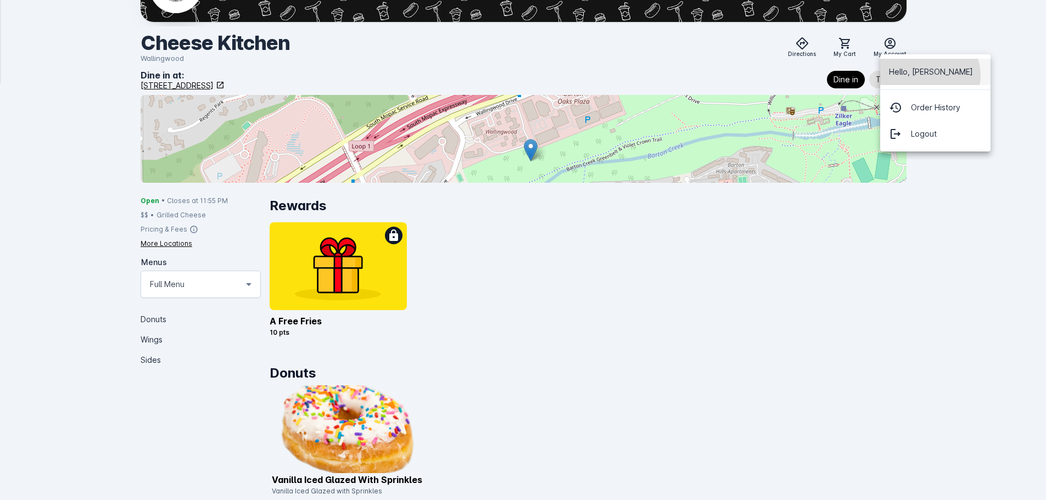
click at [929, 75] on span "Hello, [PERSON_NAME]" at bounding box center [931, 72] width 84 height 8
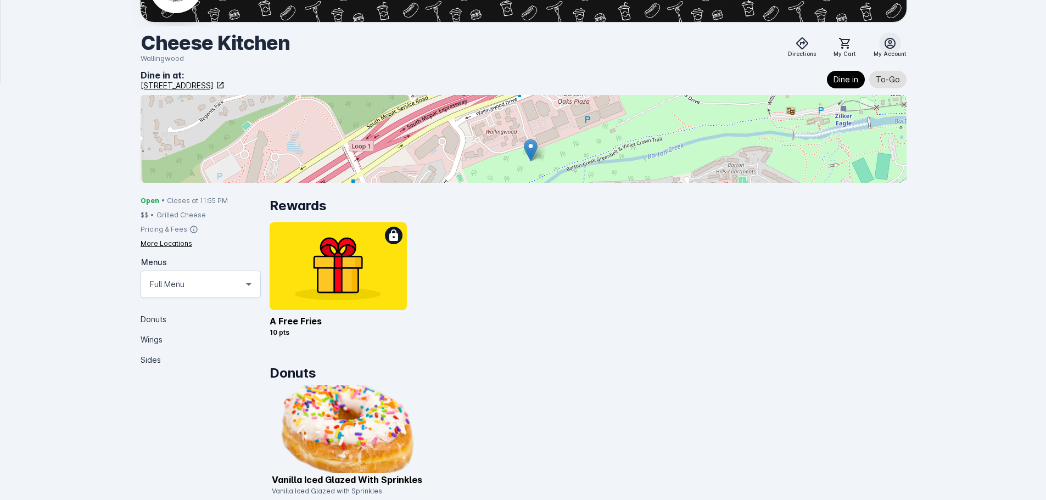
click at [900, 41] on span at bounding box center [890, 43] width 26 height 26
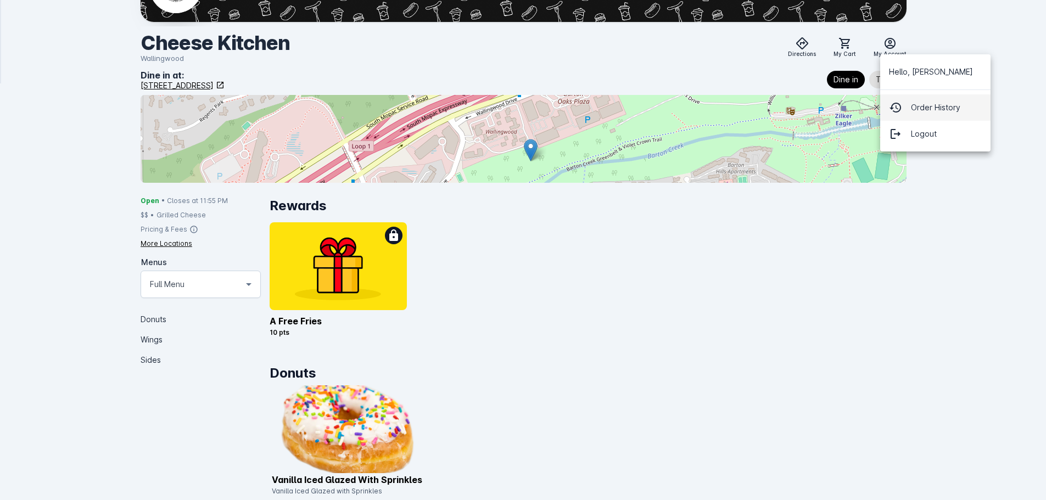
click at [920, 104] on span "Order History" at bounding box center [935, 107] width 49 height 13
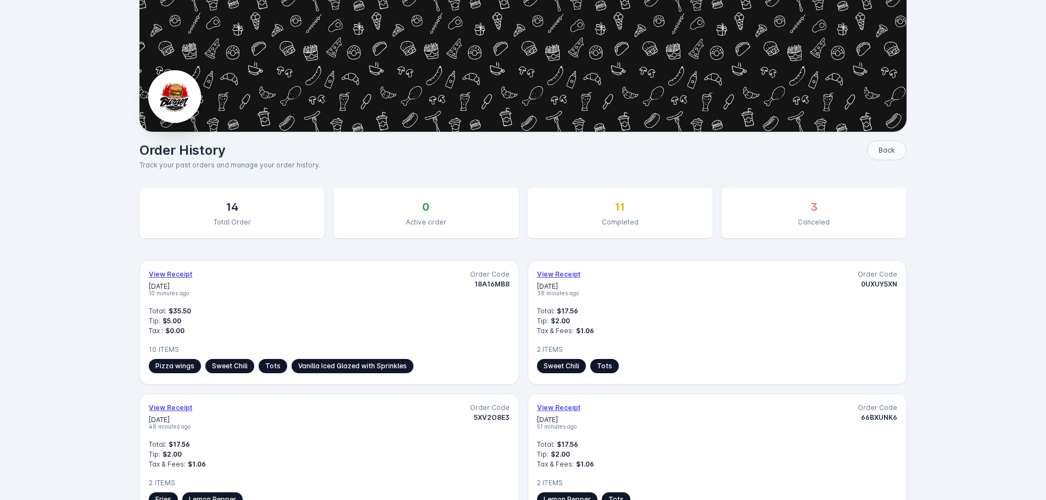
click at [893, 146] on button "Back" at bounding box center [887, 151] width 40 height 20
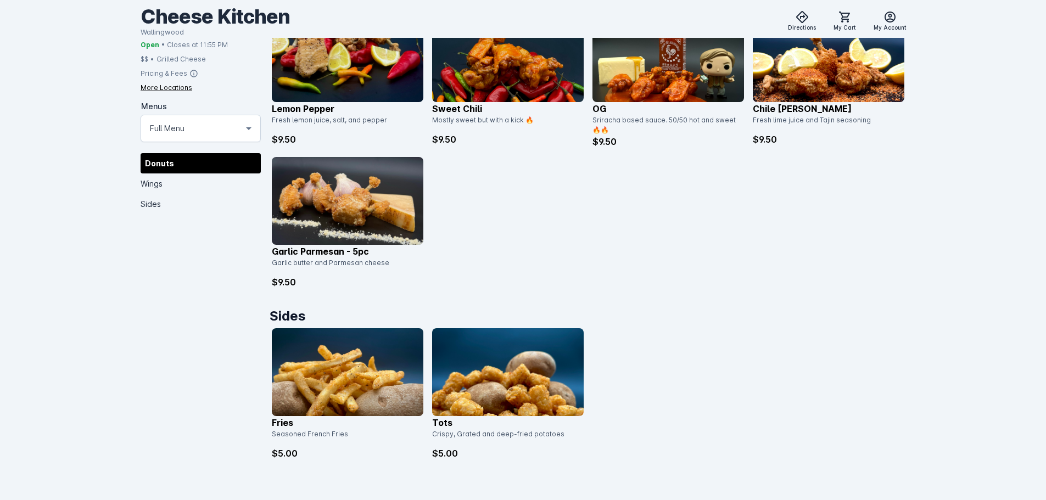
scroll to position [656, 0]
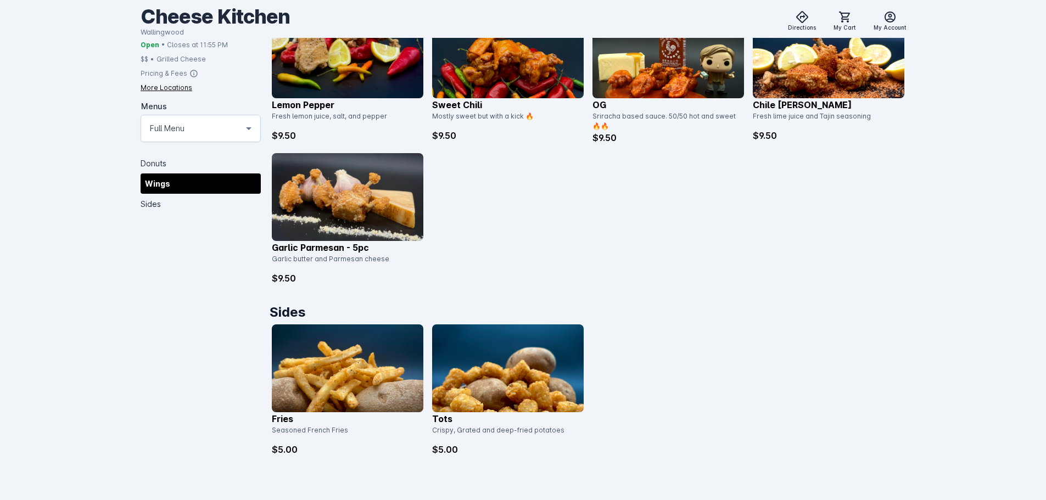
click at [514, 370] on img at bounding box center [508, 369] width 152 height 88
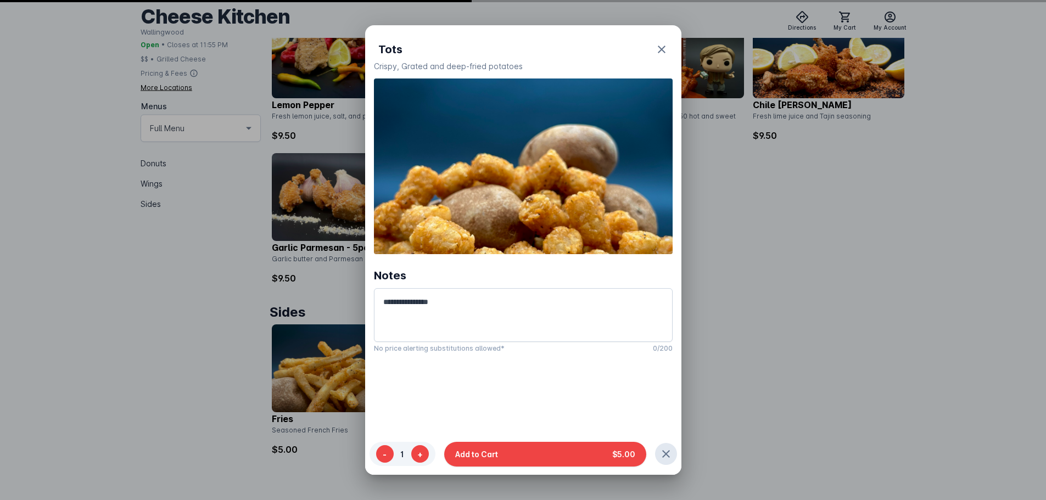
scroll to position [0, 0]
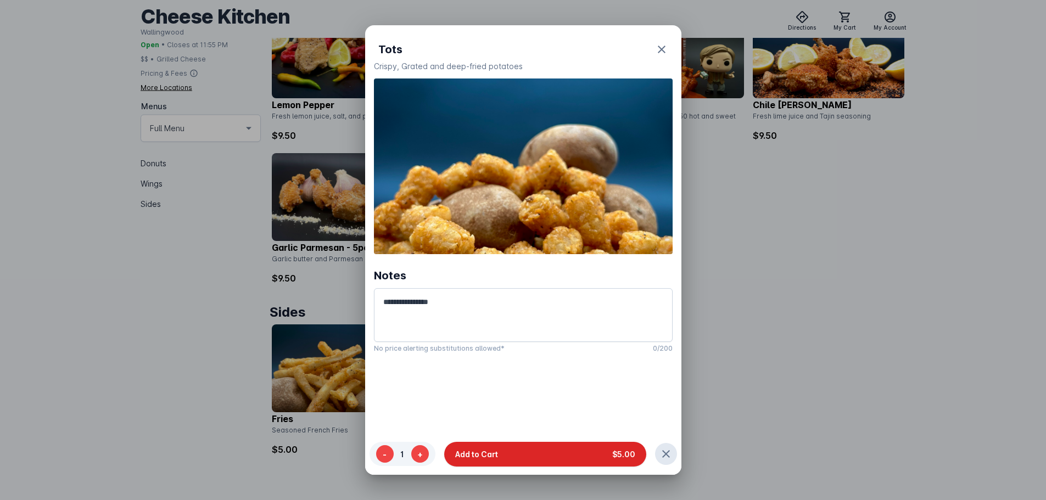
click at [562, 458] on button "Add to Cart $5.00" at bounding box center [545, 454] width 202 height 25
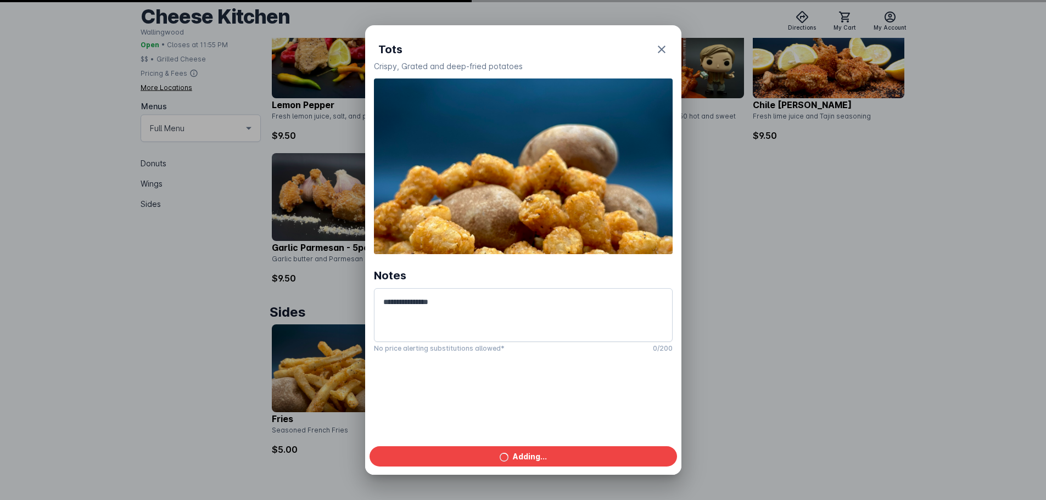
scroll to position [656, 0]
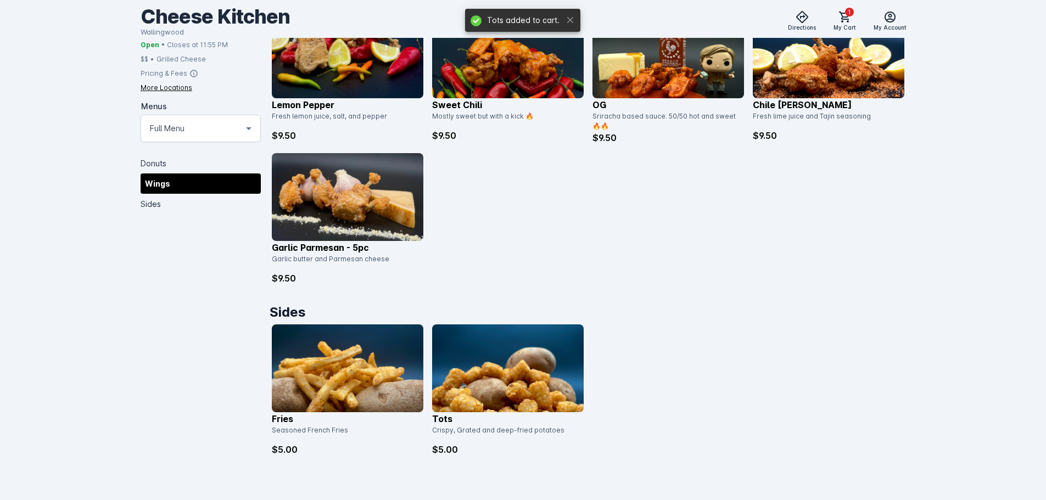
click at [807, 77] on img at bounding box center [829, 54] width 152 height 88
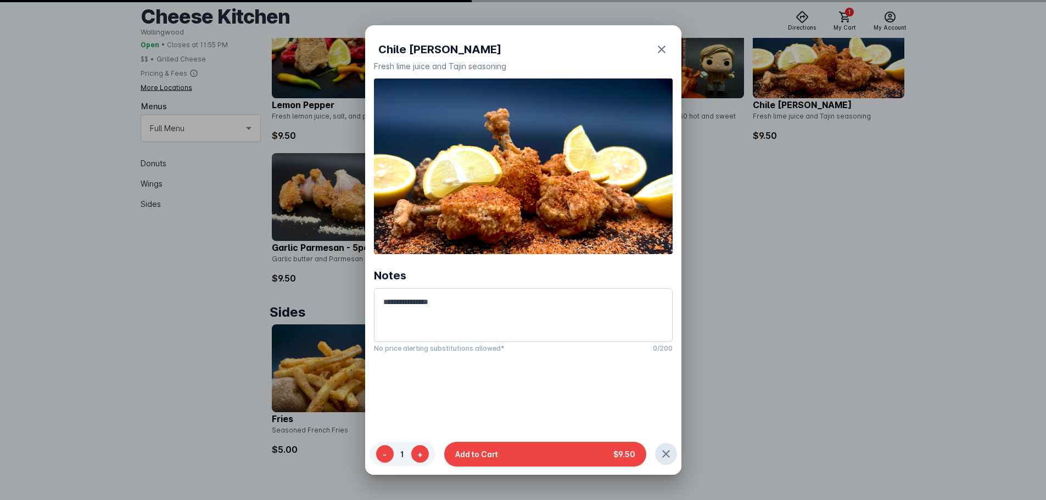
scroll to position [0, 0]
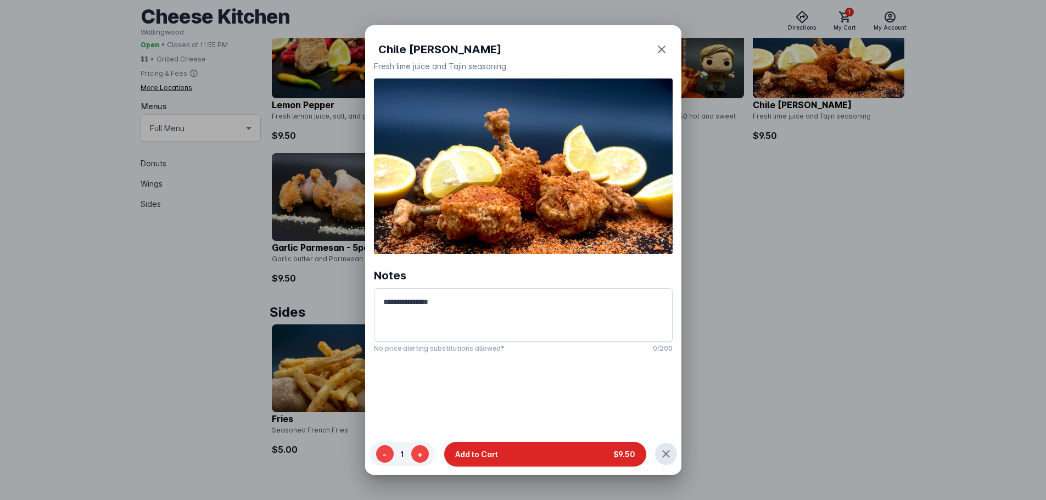
click at [569, 456] on button "Add to Cart $9.50" at bounding box center [545, 454] width 202 height 25
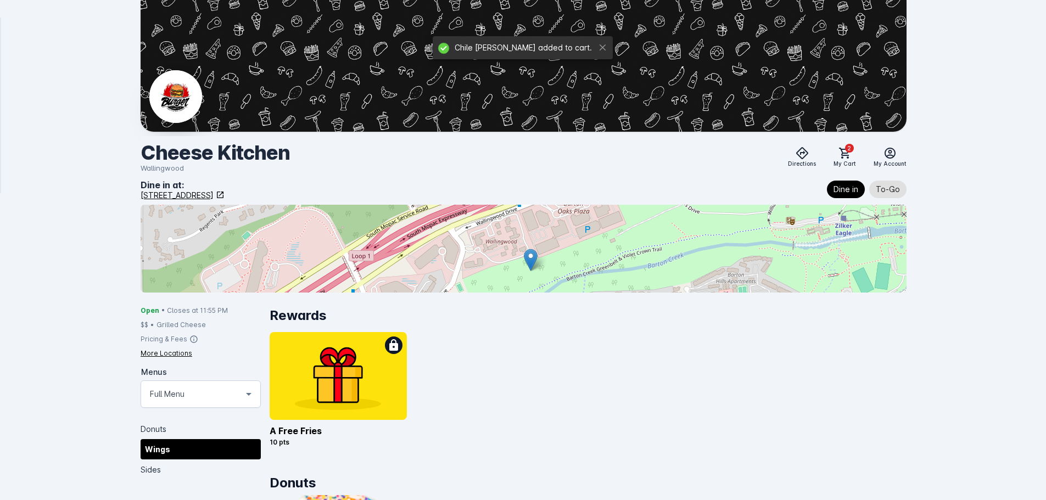
scroll to position [656, 0]
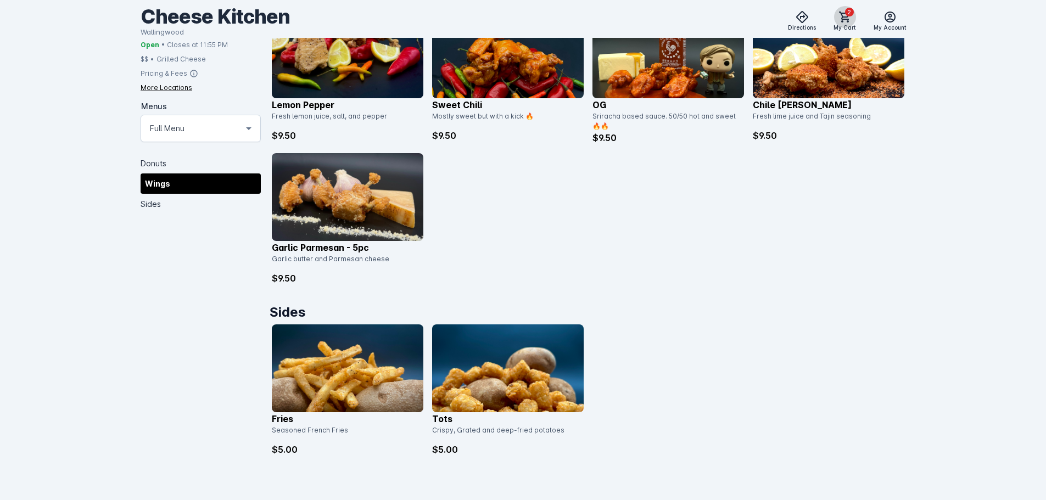
click at [850, 17] on icon at bounding box center [845, 16] width 13 height 13
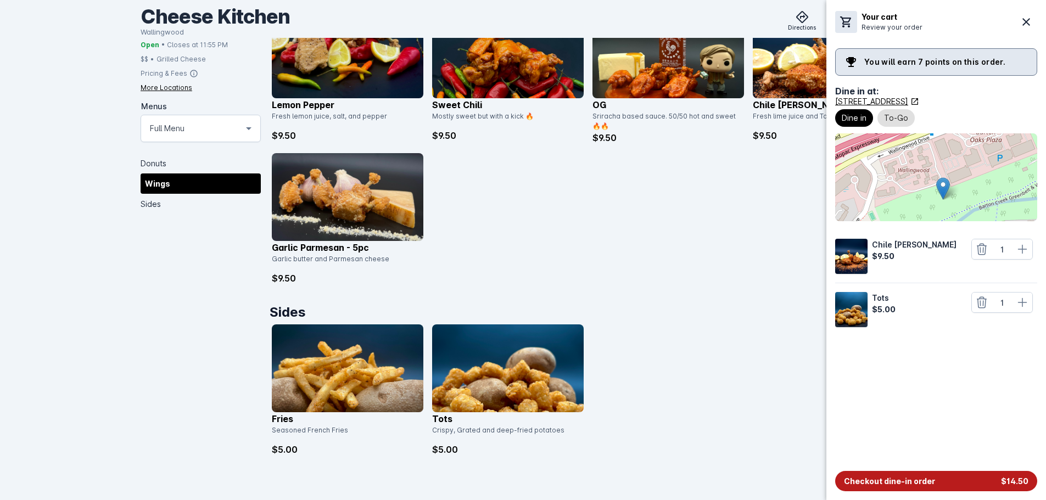
click at [939, 487] on button "Checkout dine-in order $14.50" at bounding box center [937, 481] width 202 height 20
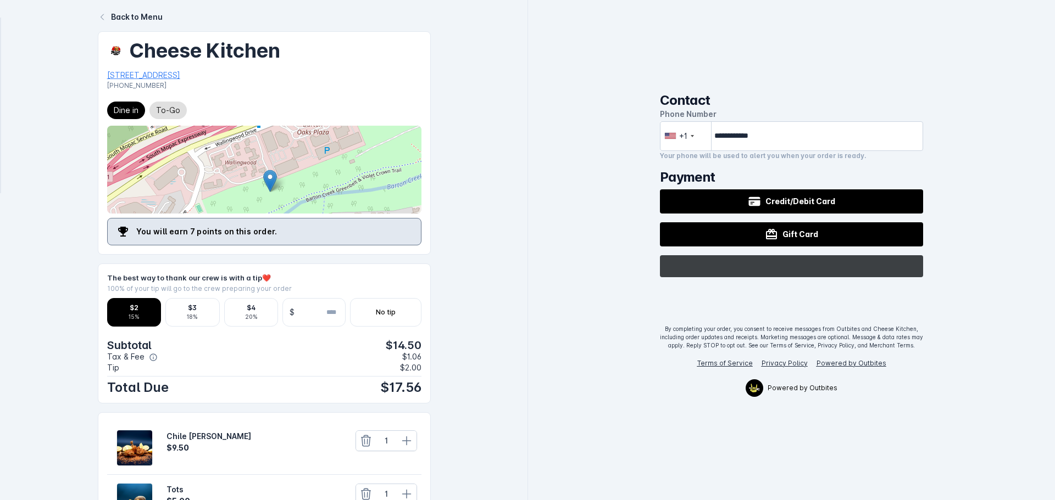
click at [756, 259] on div "@import url(//[DOMAIN_NAME][URL]) ••••••" at bounding box center [792, 266] width 264 height 22
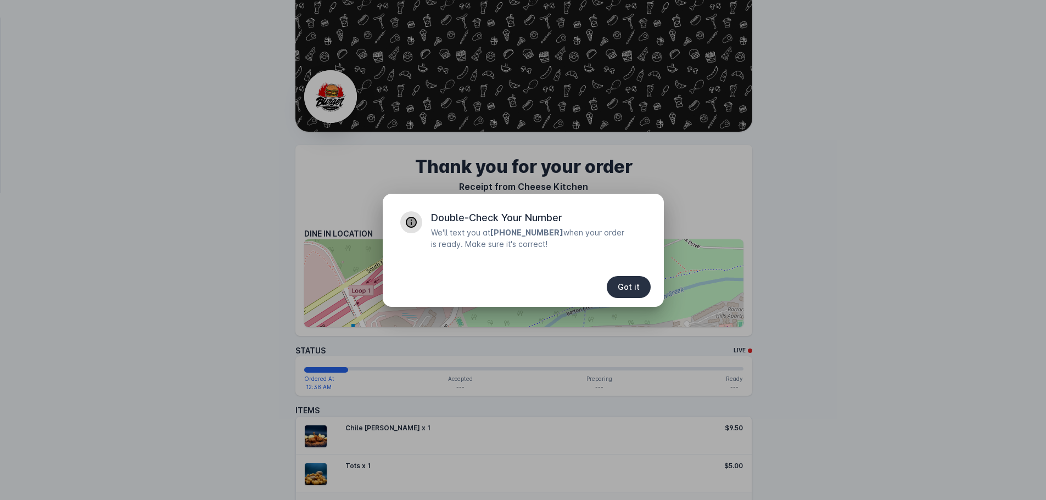
click at [628, 283] on span "Got it" at bounding box center [629, 287] width 22 height 8
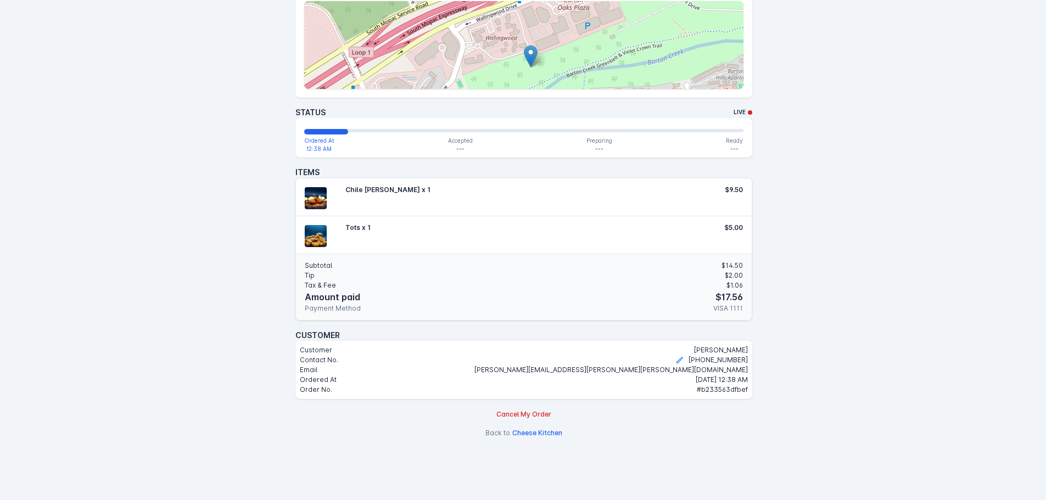
scroll to position [247, 0]
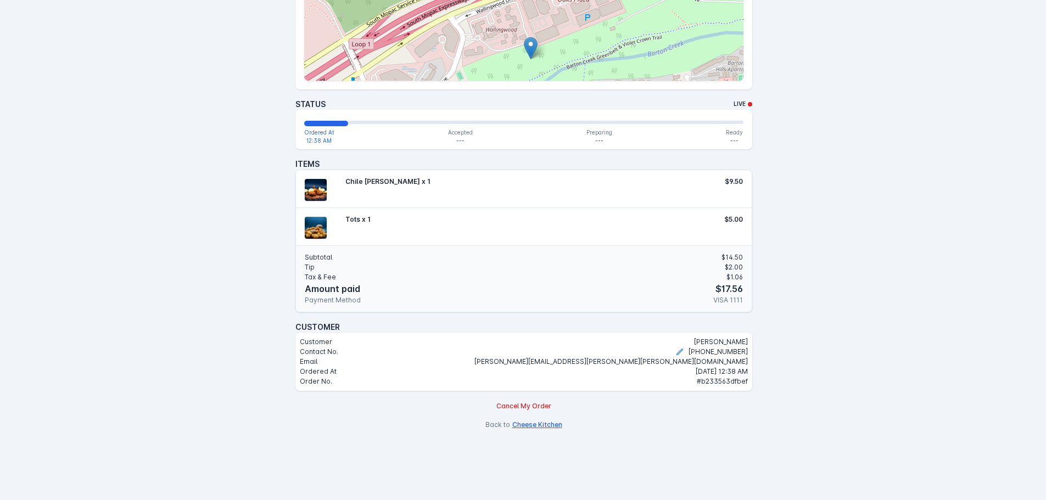
click at [540, 420] on button "Cheese Kitchen" at bounding box center [538, 425] width 50 height 10
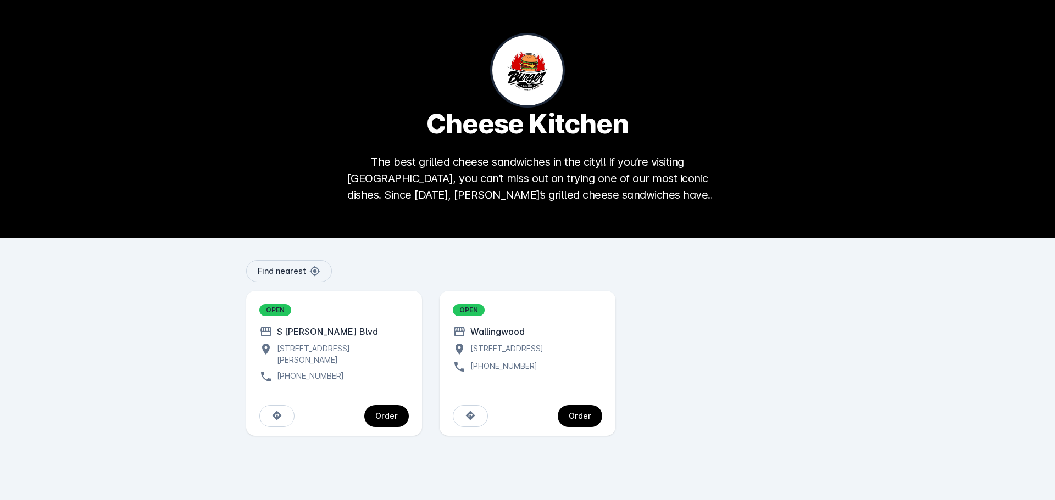
drag, startPoint x: 589, startPoint y: 421, endPoint x: 591, endPoint y: 414, distance: 7.2
click at [588, 420] on button "Order" at bounding box center [580, 416] width 44 height 22
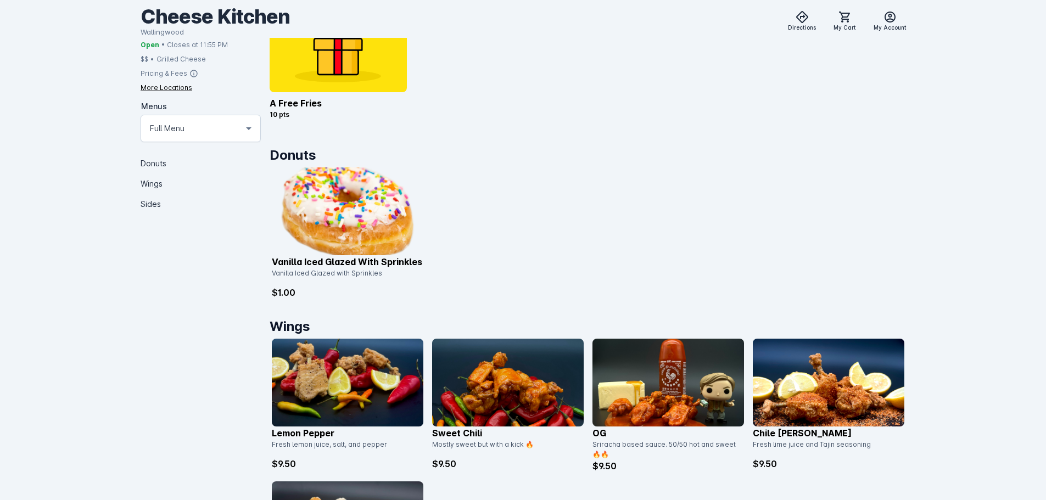
scroll to position [330, 0]
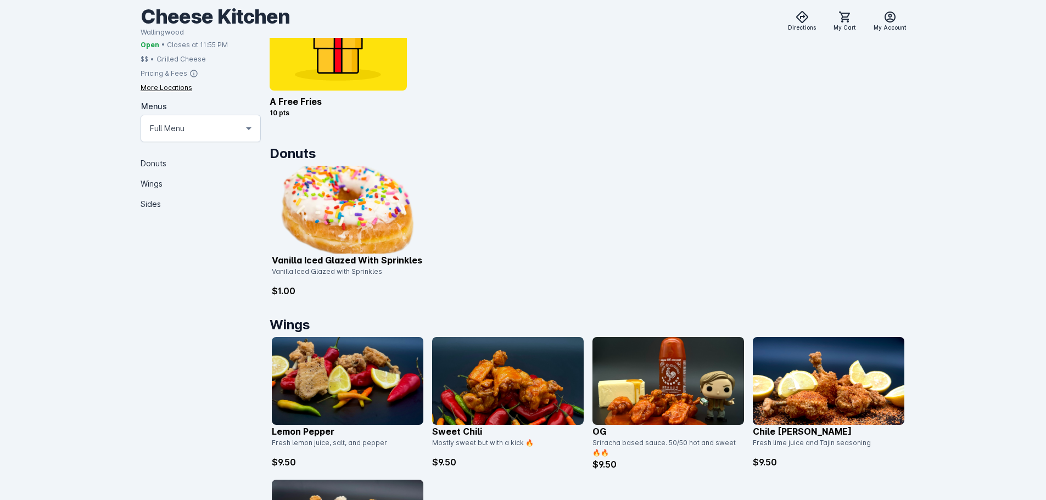
click at [640, 370] on img at bounding box center [669, 381] width 152 height 88
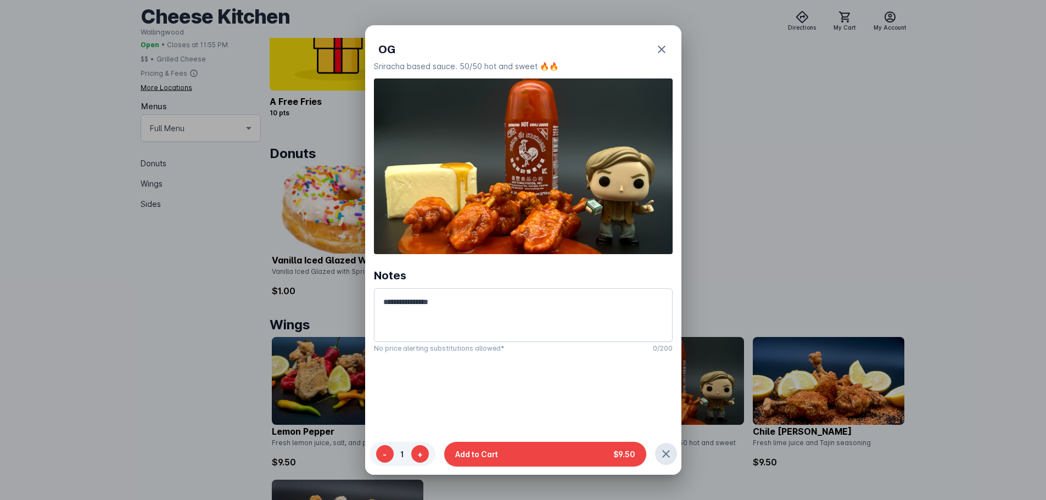
scroll to position [0, 0]
click at [599, 450] on button "Add to Cart $9.50" at bounding box center [545, 454] width 202 height 25
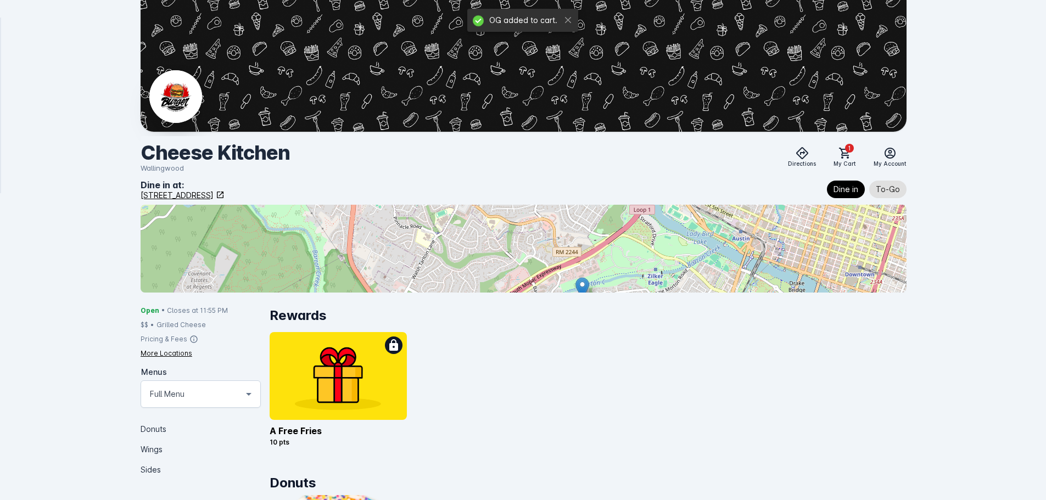
scroll to position [330, 0]
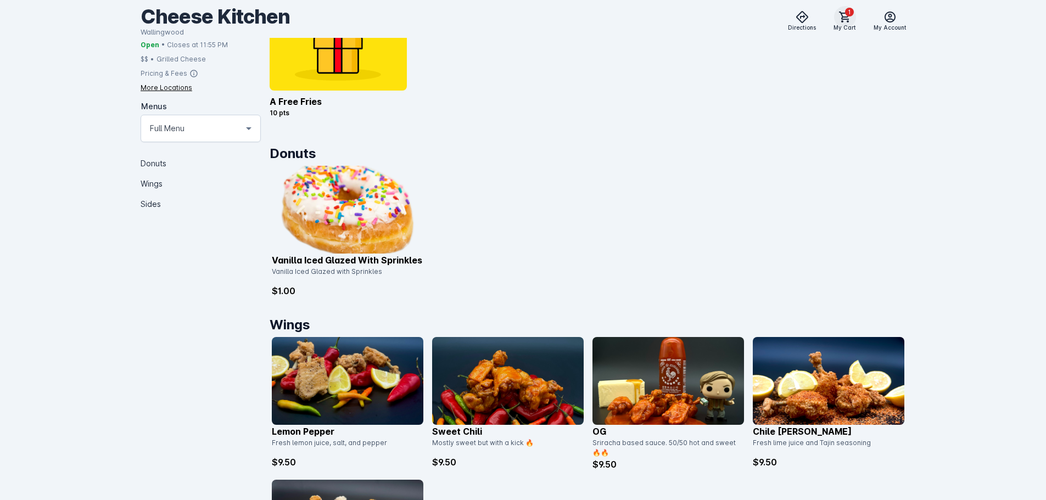
click at [848, 13] on span "1" at bounding box center [849, 12] width 9 height 9
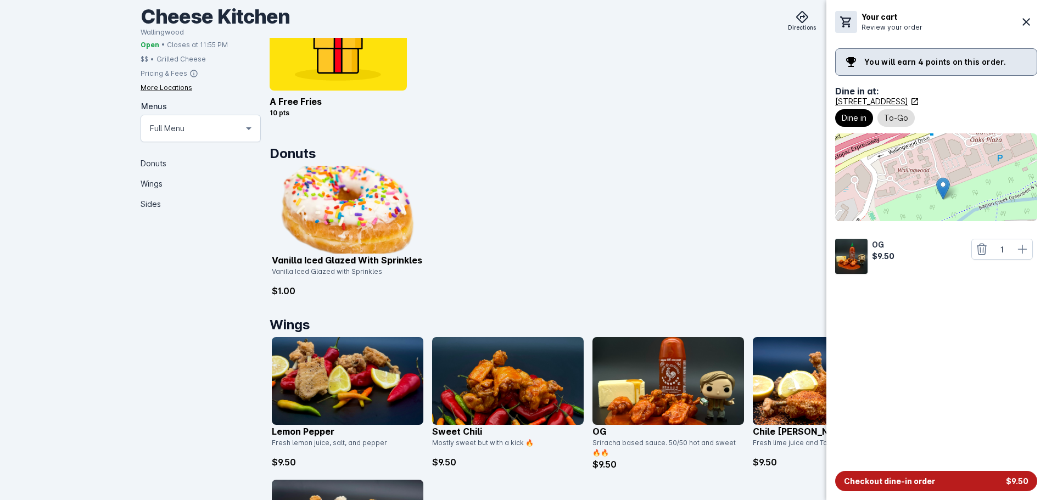
click at [876, 485] on span "Checkout dine-in order" at bounding box center [889, 482] width 91 height 12
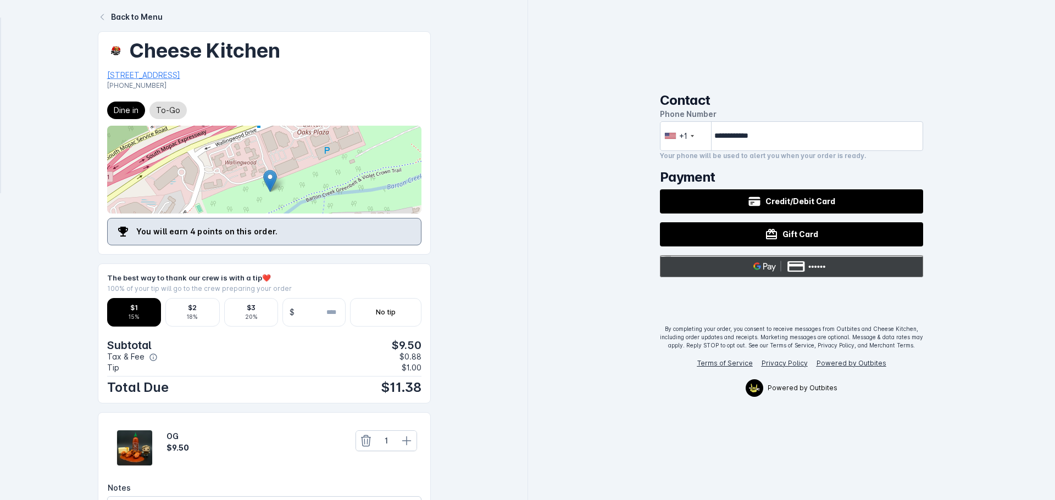
click at [744, 271] on div "@import url(//[DOMAIN_NAME][URL]) ••••••" at bounding box center [792, 266] width 264 height 22
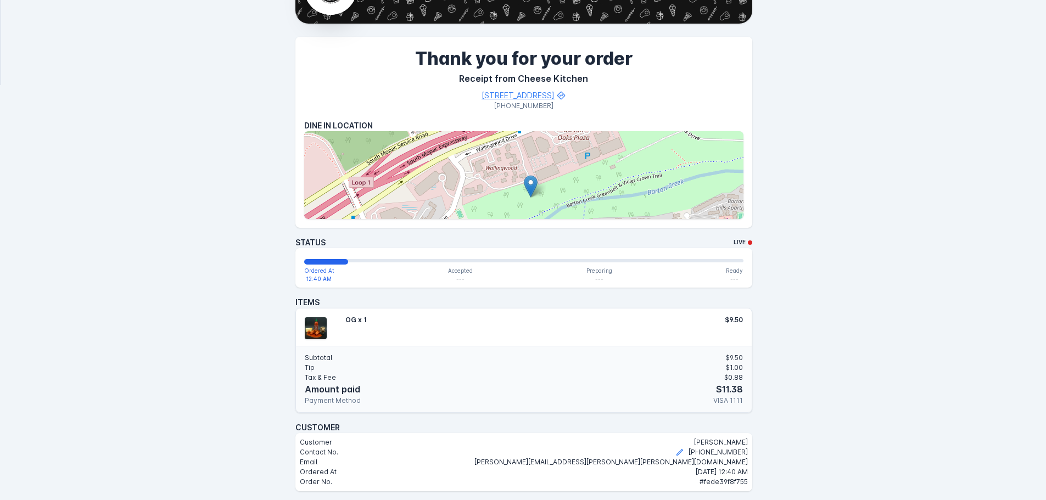
scroll to position [110, 0]
